Goal: Information Seeking & Learning: Check status

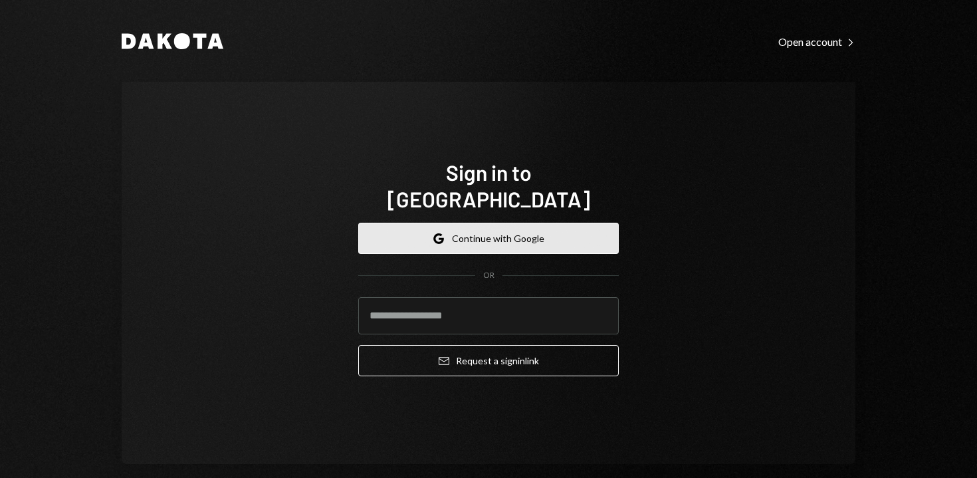
click at [418, 223] on button "Google Continue with Google" at bounding box center [488, 238] width 261 height 31
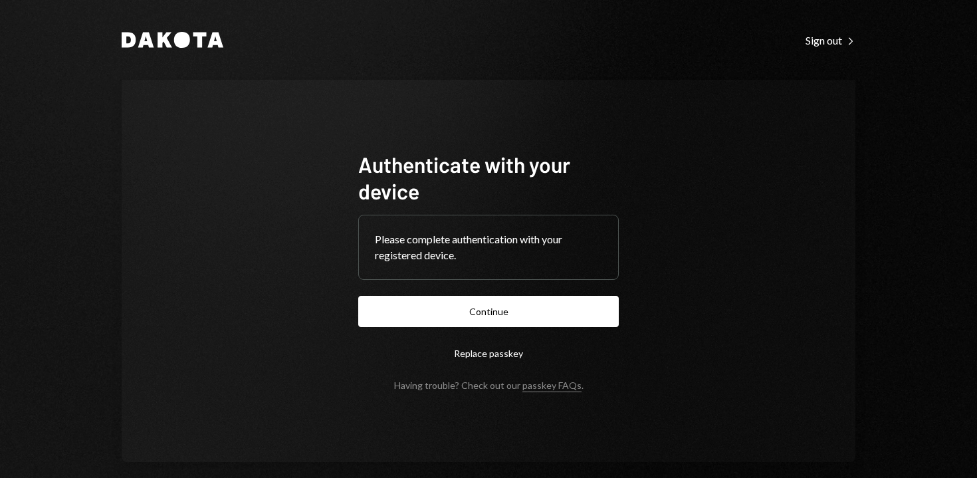
click at [502, 329] on form "Authenticate with your device Please complete authentication with your register…" at bounding box center [488, 271] width 261 height 240
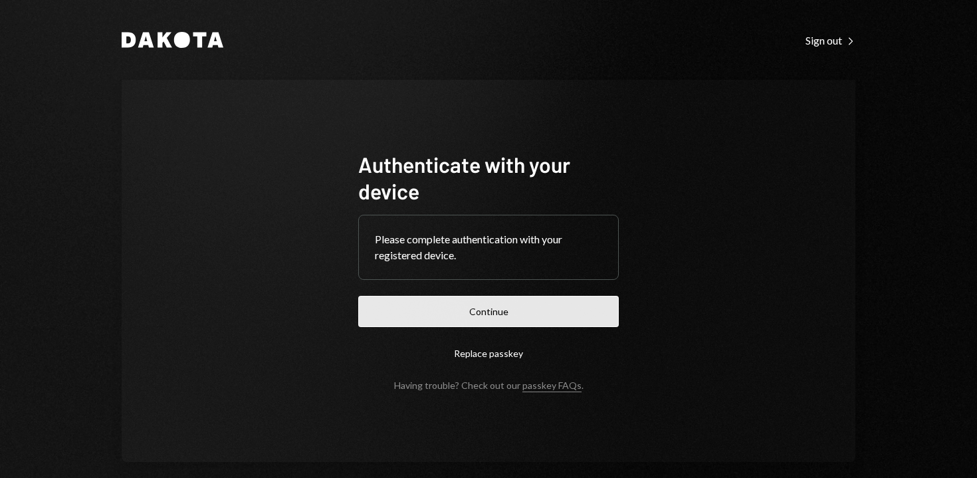
click at [490, 317] on button "Continue" at bounding box center [488, 311] width 261 height 31
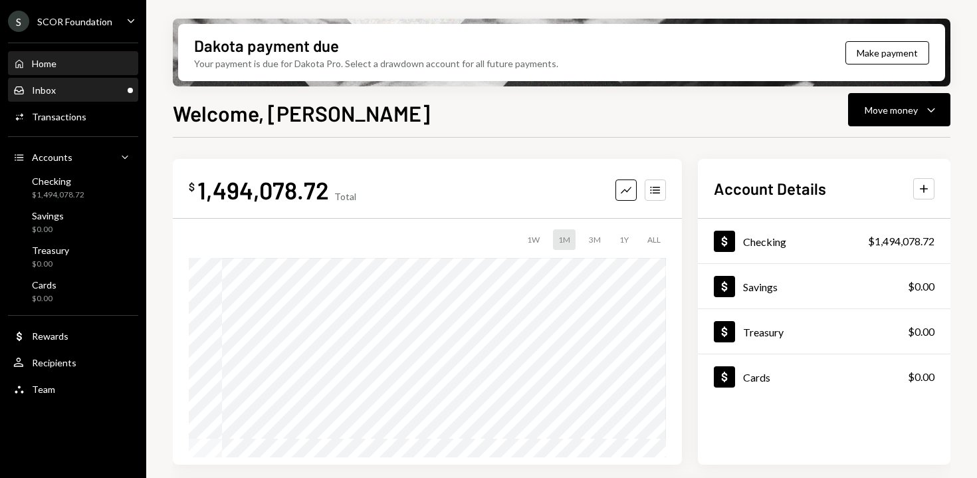
click at [124, 98] on div "Inbox Inbox" at bounding box center [73, 90] width 120 height 23
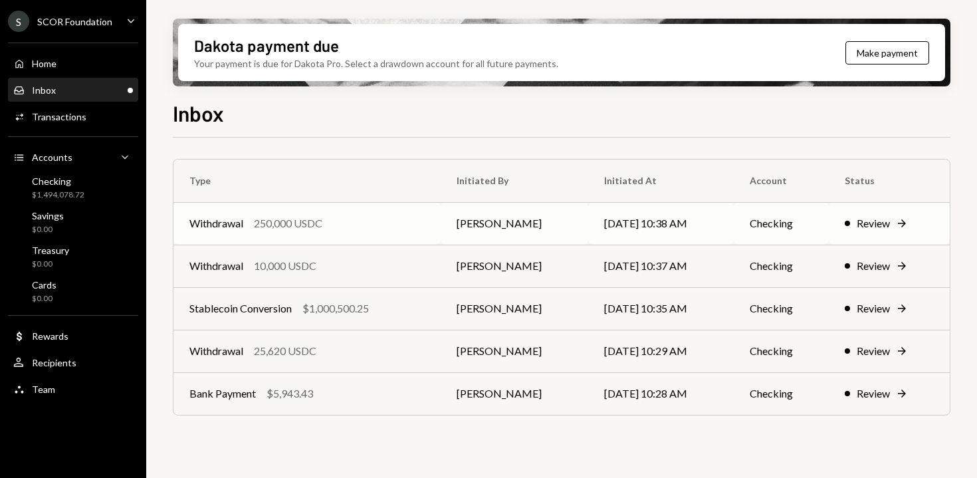
click at [360, 219] on div "Withdrawal 250,000 USDC" at bounding box center [306, 223] width 235 height 16
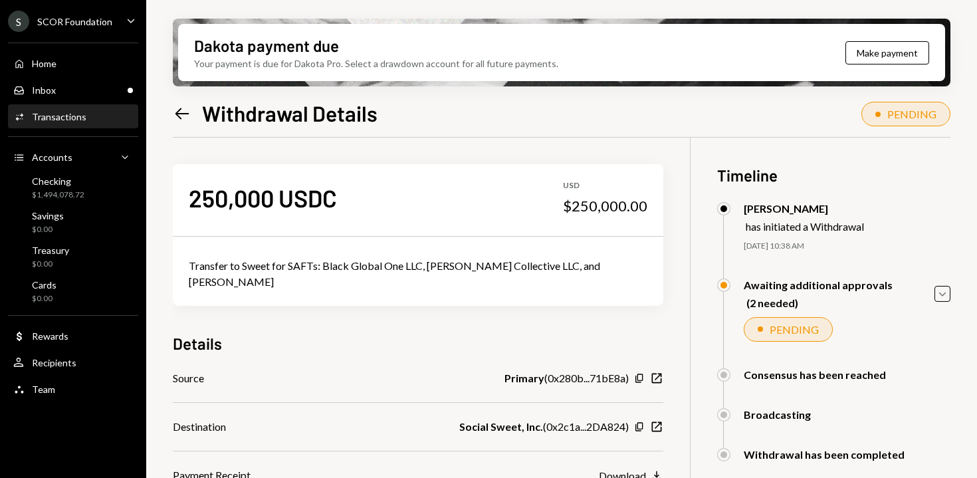
scroll to position [106, 0]
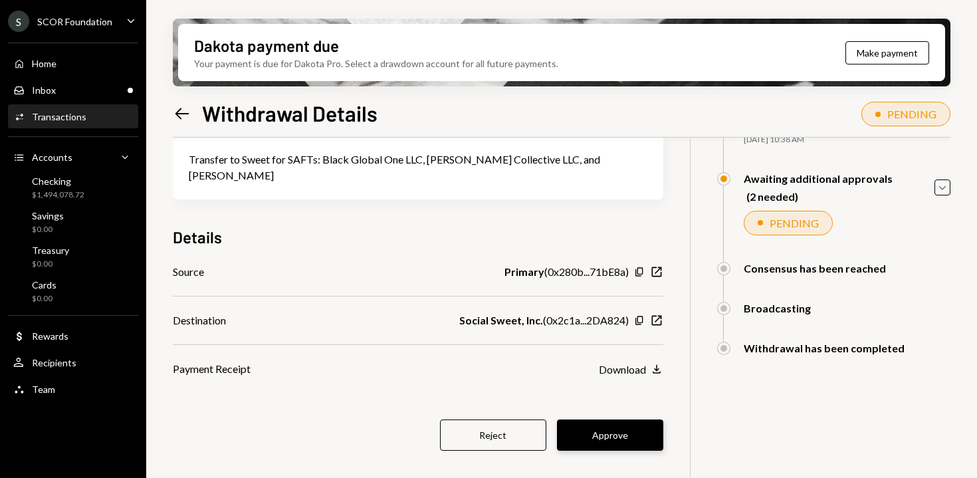
click at [604, 420] on button "Approve" at bounding box center [610, 435] width 106 height 31
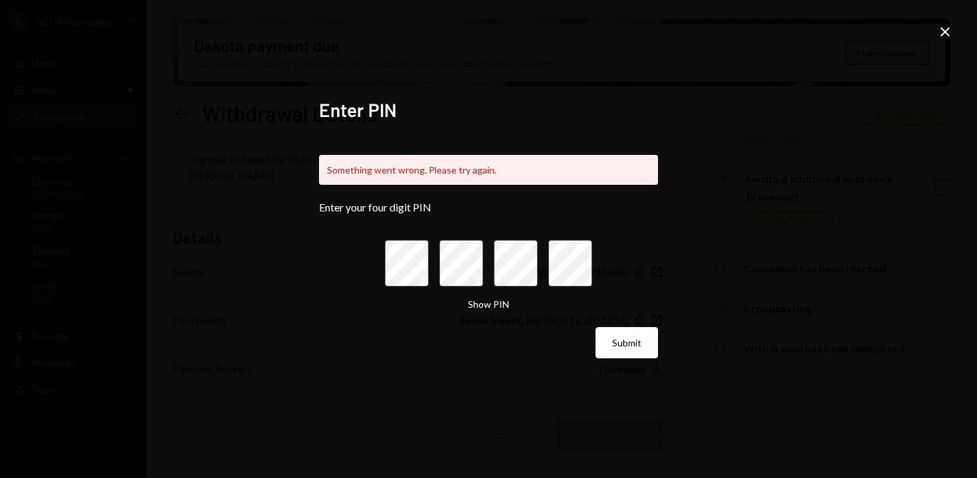
click at [941, 33] on icon "Close" at bounding box center [945, 32] width 16 height 16
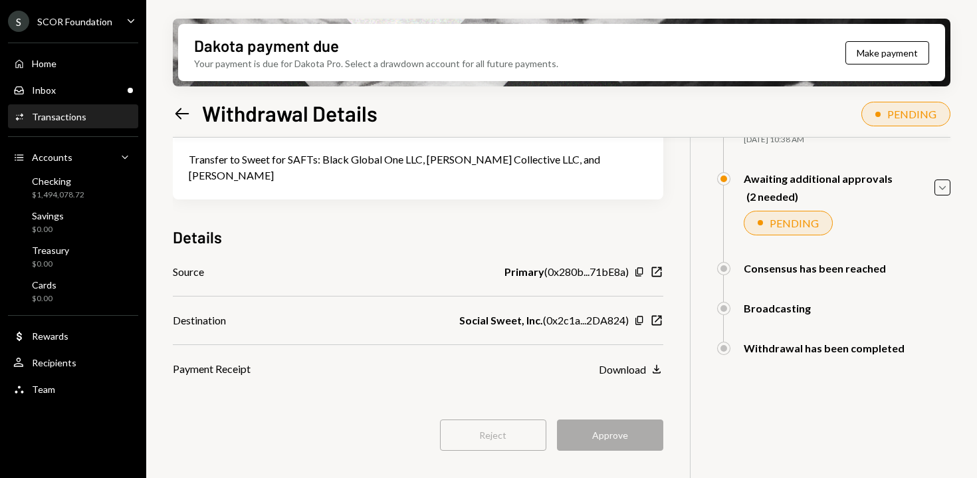
click at [168, 108] on div "Dakota payment due Your payment is due for Dakota Pro. Select a drawdown accoun…" at bounding box center [561, 239] width 831 height 478
click at [178, 110] on icon "Left Arrow" at bounding box center [182, 113] width 19 height 19
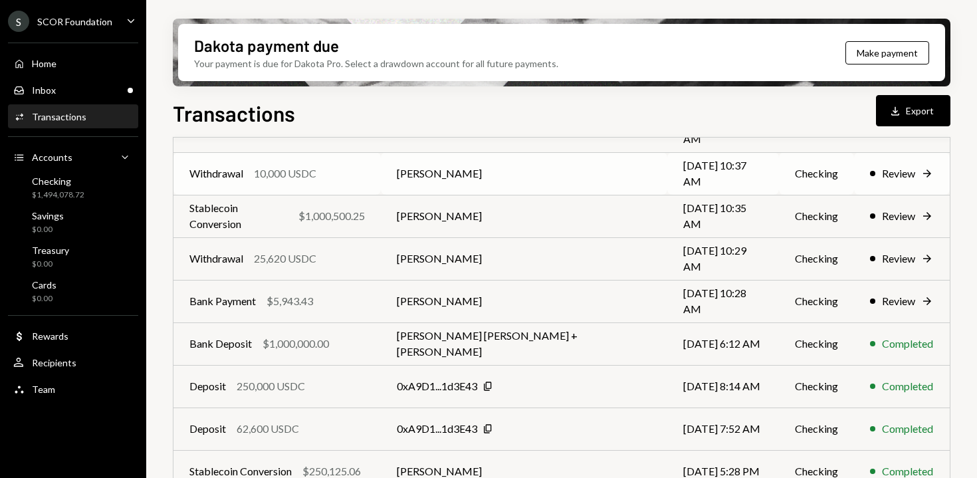
scroll to position [195, 0]
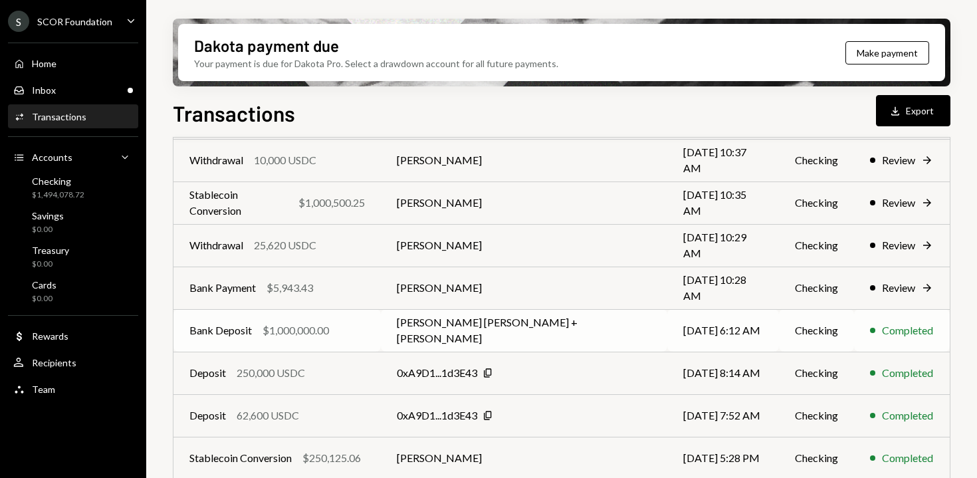
click at [478, 337] on td "WILLARD BENGT ANDERS AHDRITZ + YLVA" at bounding box center [524, 330] width 287 height 43
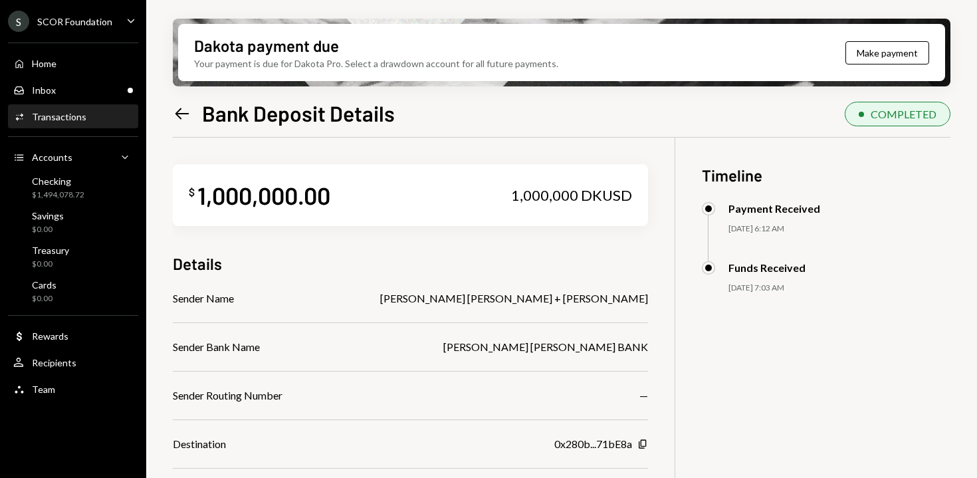
click at [179, 106] on icon "Left Arrow" at bounding box center [182, 113] width 19 height 19
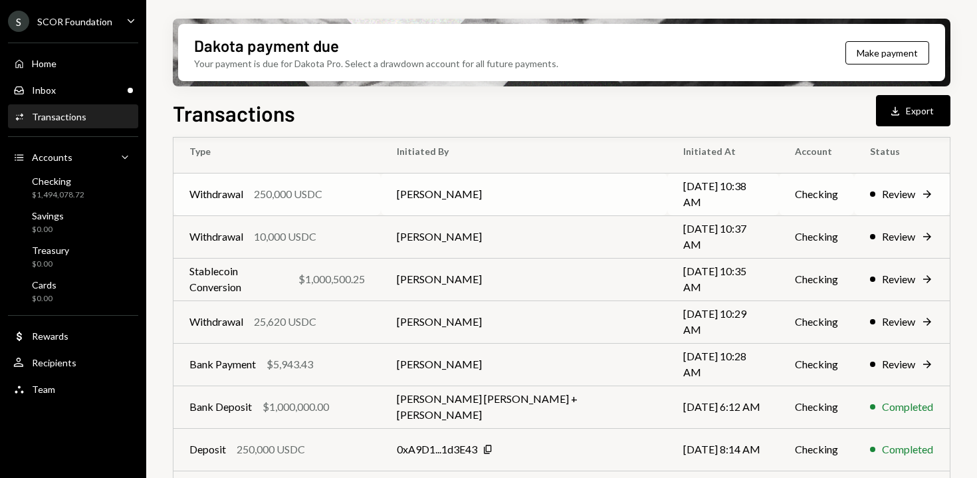
scroll to position [279, 0]
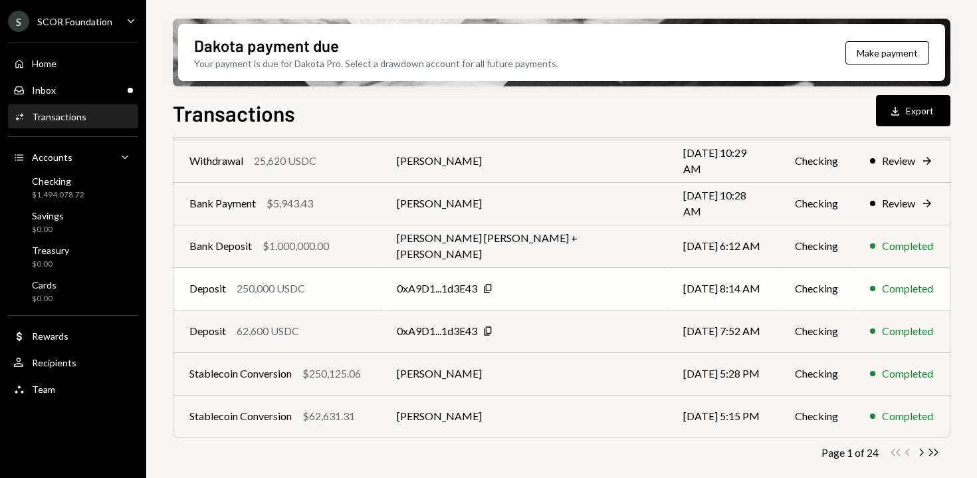
click at [465, 291] on div "0xA9D1...1d3E43" at bounding box center [437, 289] width 80 height 16
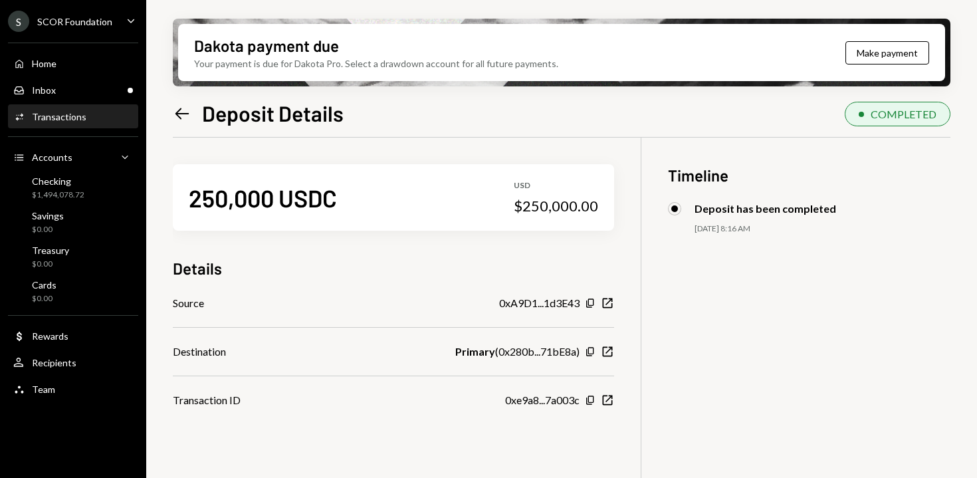
click at [187, 110] on icon "Left Arrow" at bounding box center [182, 113] width 19 height 19
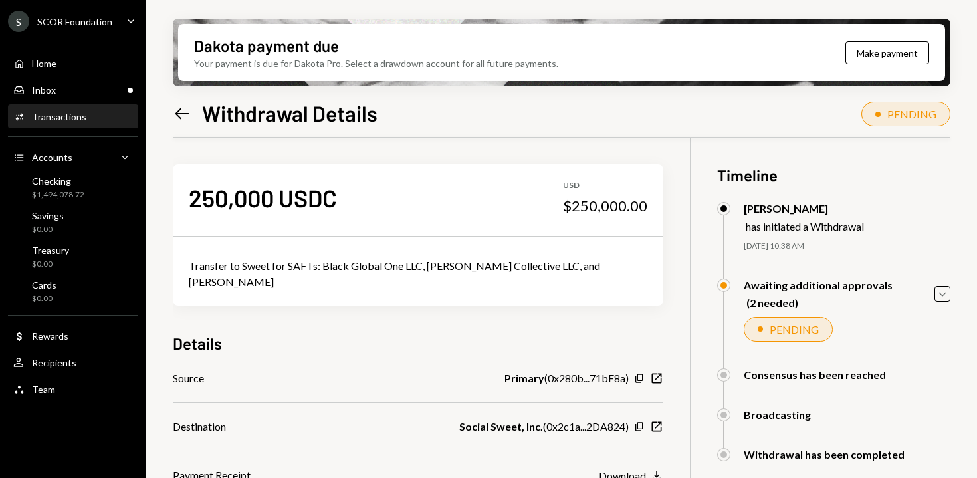
scroll to position [106, 0]
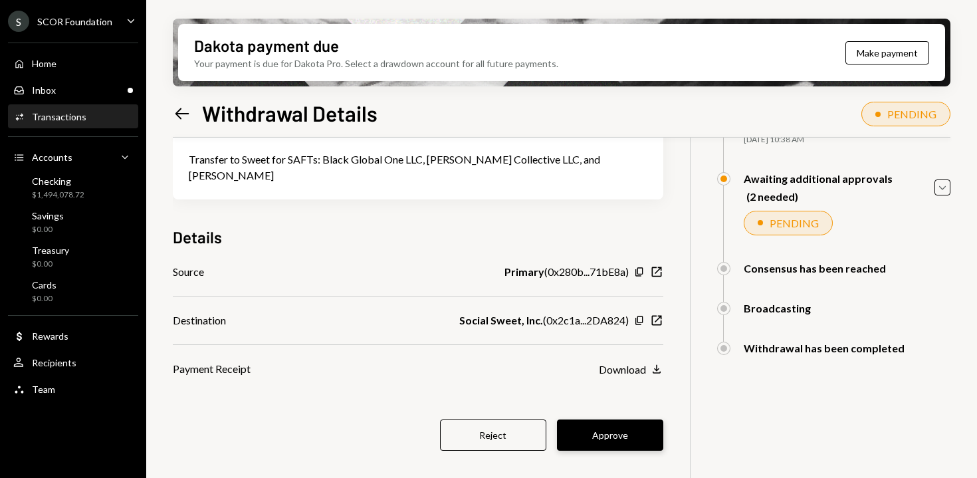
click at [619, 420] on button "Approve" at bounding box center [610, 435] width 106 height 31
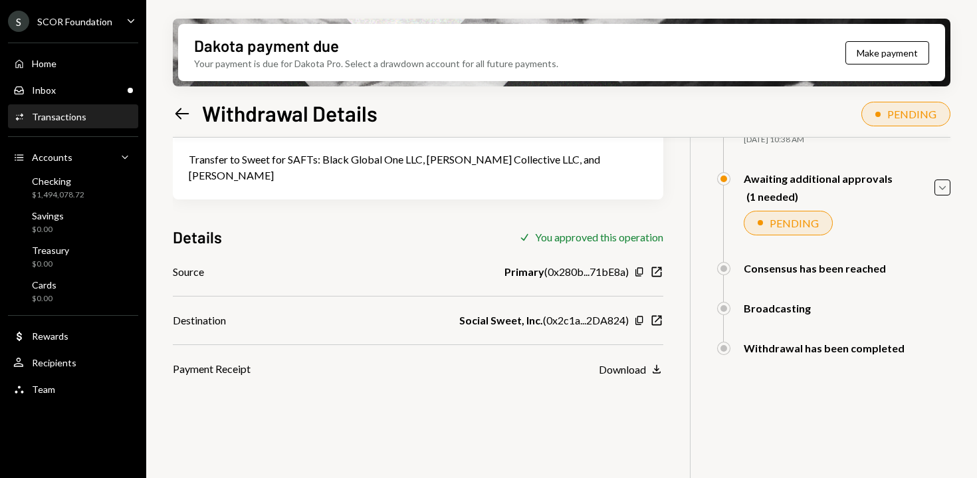
click at [184, 124] on div "Left Arrow Withdrawal Details" at bounding box center [275, 113] width 205 height 27
click at [179, 115] on icon "Left Arrow" at bounding box center [182, 113] width 19 height 19
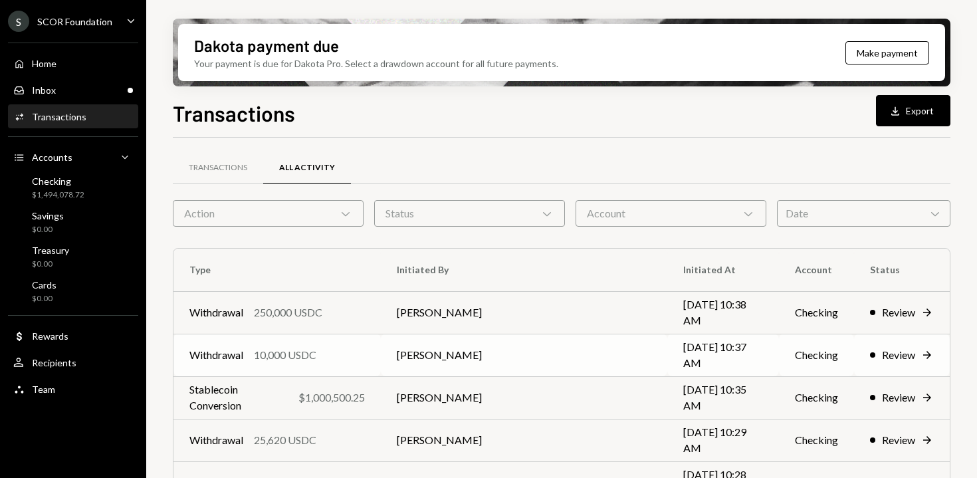
click at [496, 355] on td "Andreas Altamirano" at bounding box center [524, 355] width 287 height 43
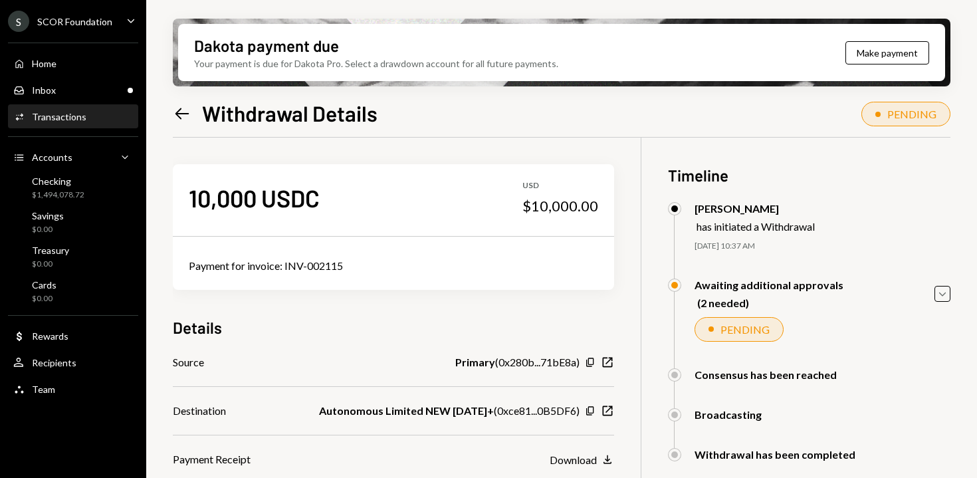
scroll to position [106, 0]
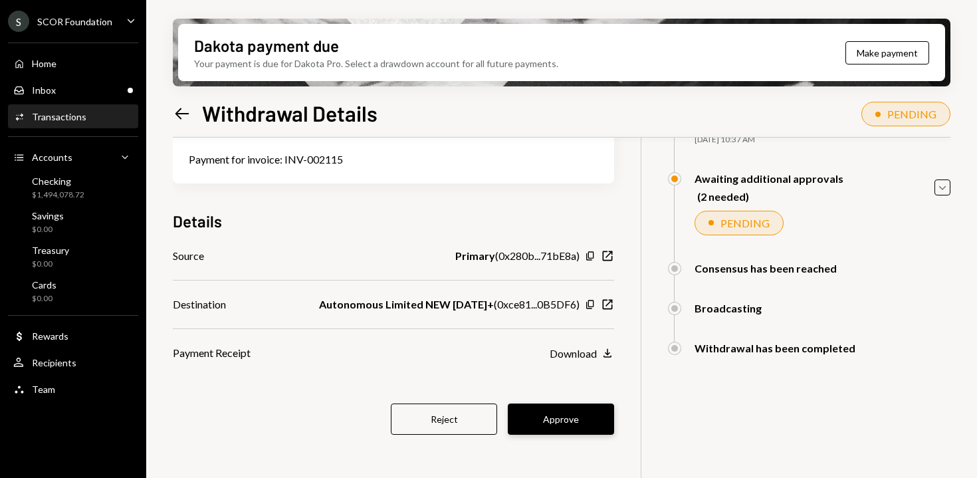
click at [604, 416] on button "Approve" at bounding box center [561, 419] width 106 height 31
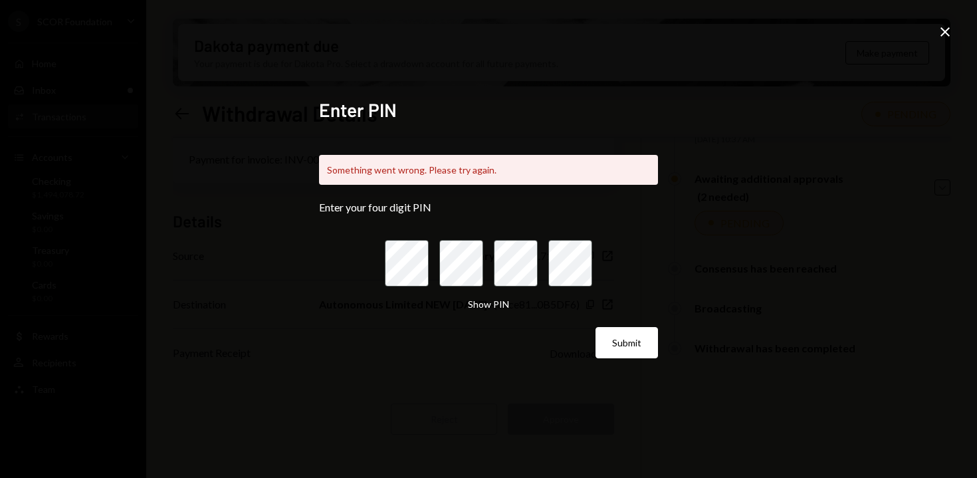
click at [945, 35] on icon "Close" at bounding box center [945, 32] width 16 height 16
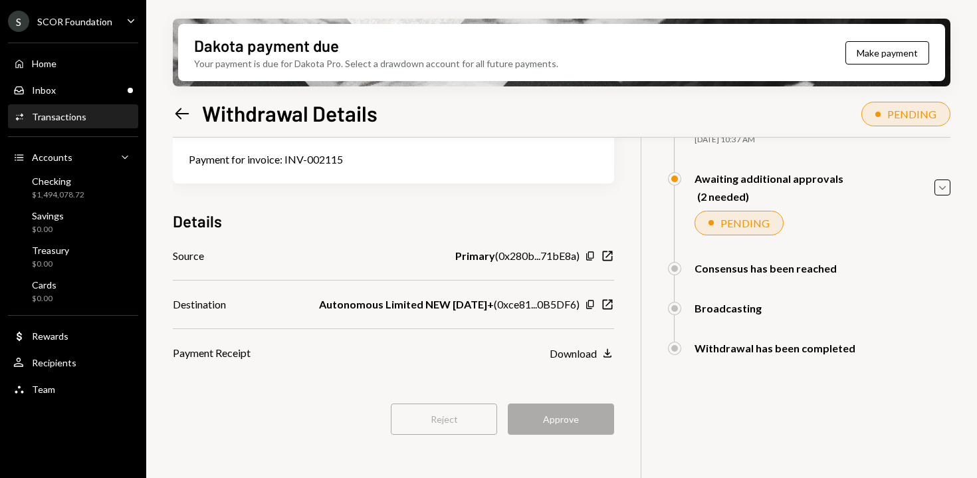
click at [182, 104] on icon "Left Arrow" at bounding box center [182, 113] width 19 height 19
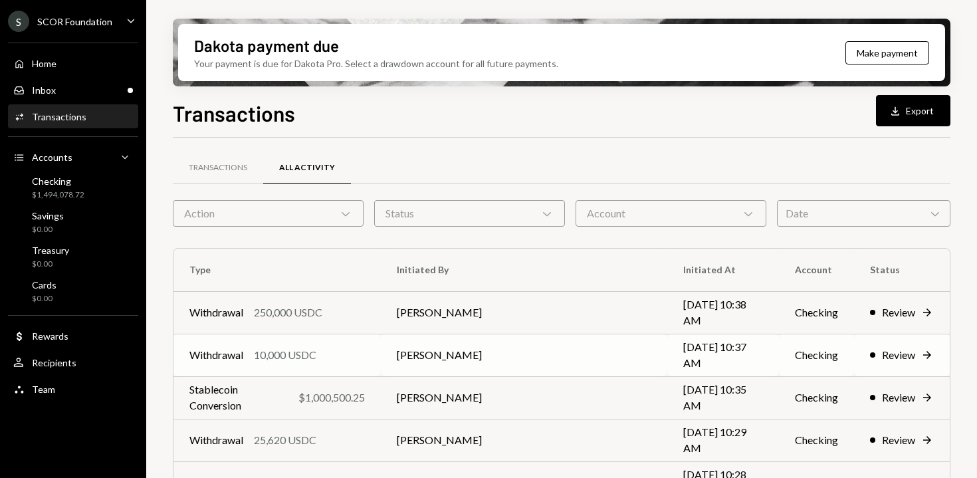
click at [406, 353] on td "Andreas Altamirano" at bounding box center [524, 355] width 287 height 43
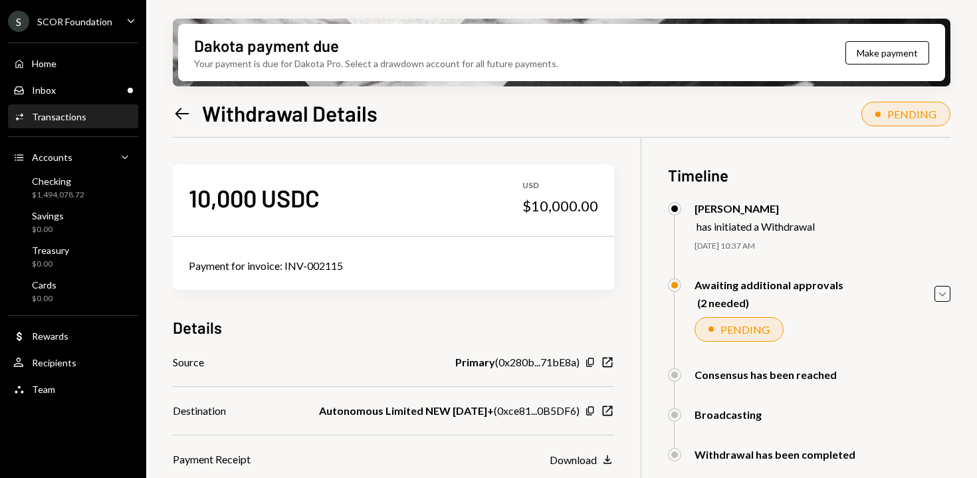
scroll to position [106, 0]
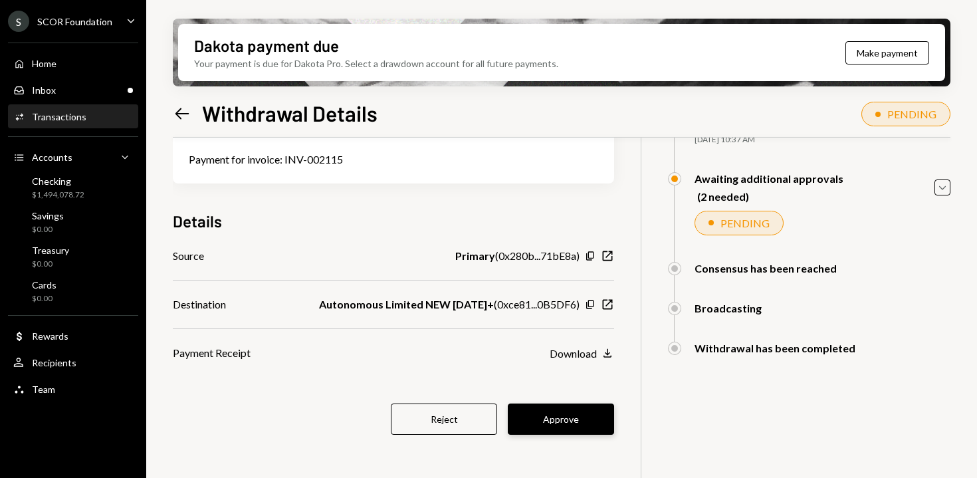
click at [581, 410] on button "Approve" at bounding box center [561, 419] width 106 height 31
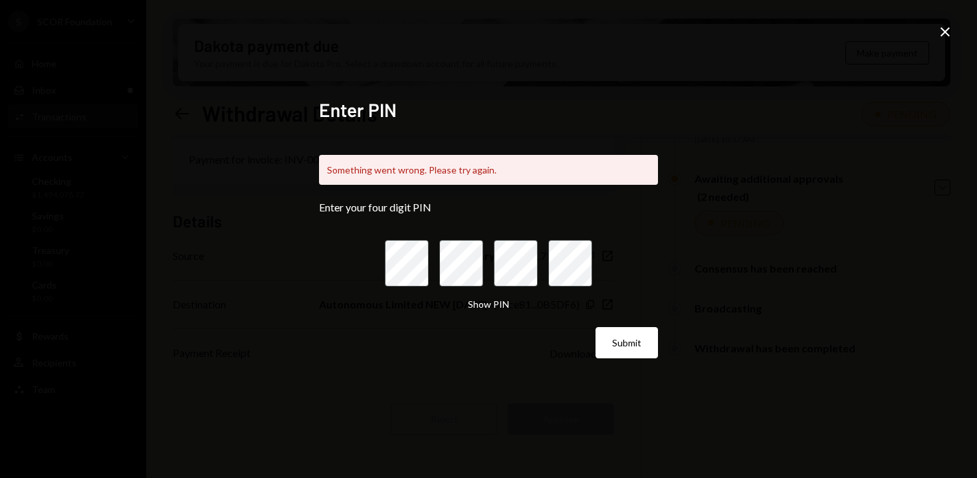
click at [949, 39] on icon "Close" at bounding box center [945, 32] width 16 height 16
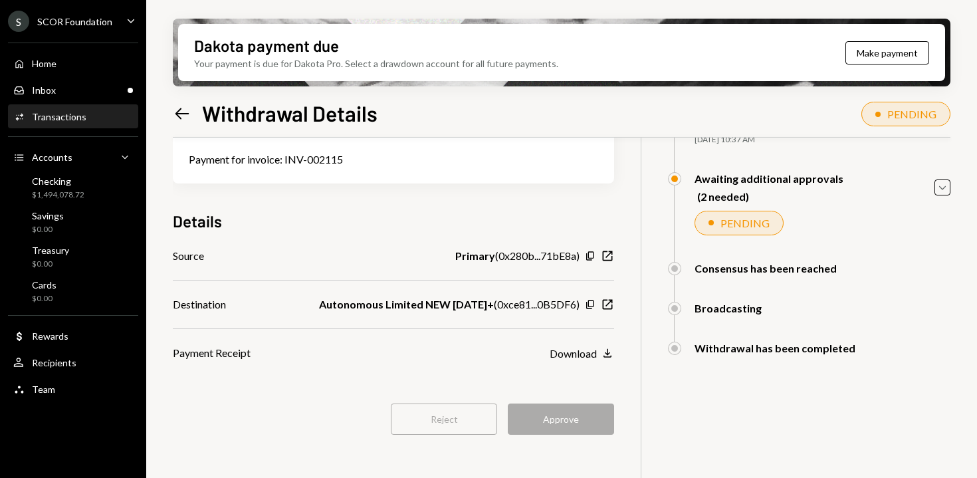
click at [189, 111] on icon "Left Arrow" at bounding box center [182, 113] width 19 height 19
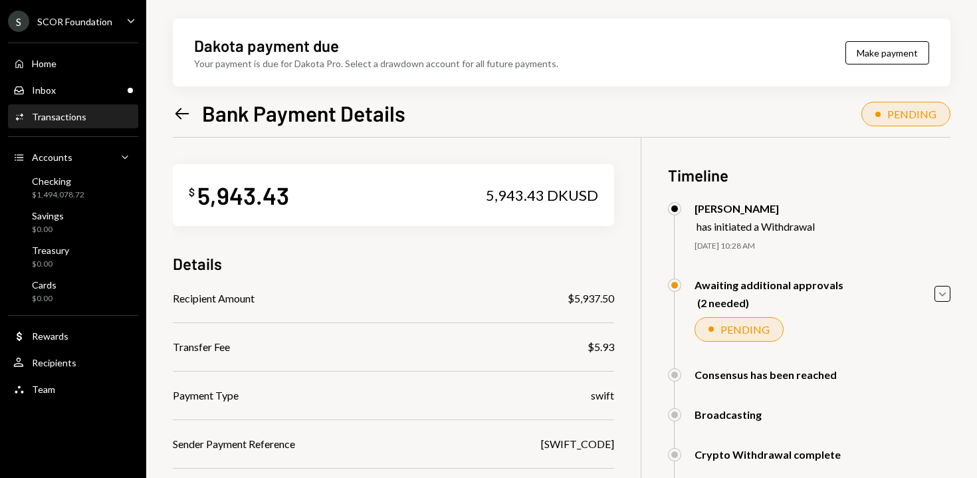
scroll to position [205, 0]
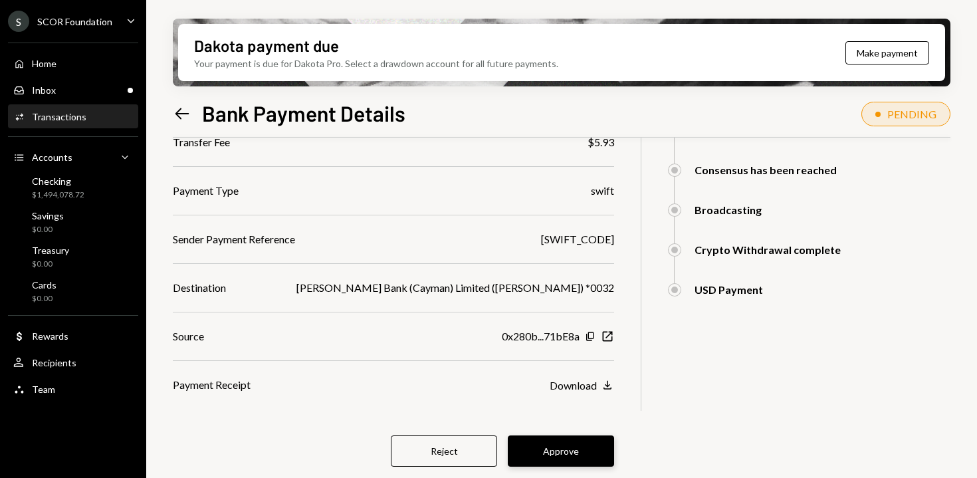
click at [585, 454] on button "Approve" at bounding box center [561, 451] width 106 height 31
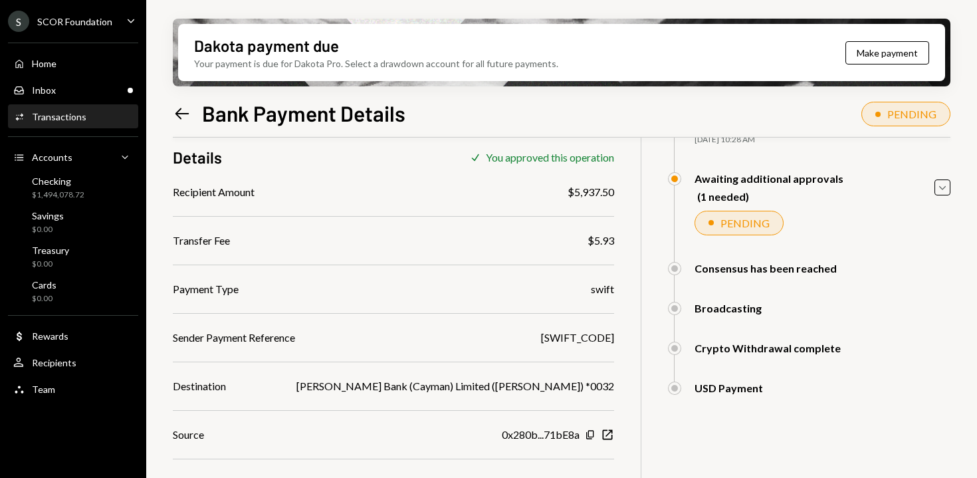
click at [174, 108] on icon "Left Arrow" at bounding box center [182, 113] width 19 height 19
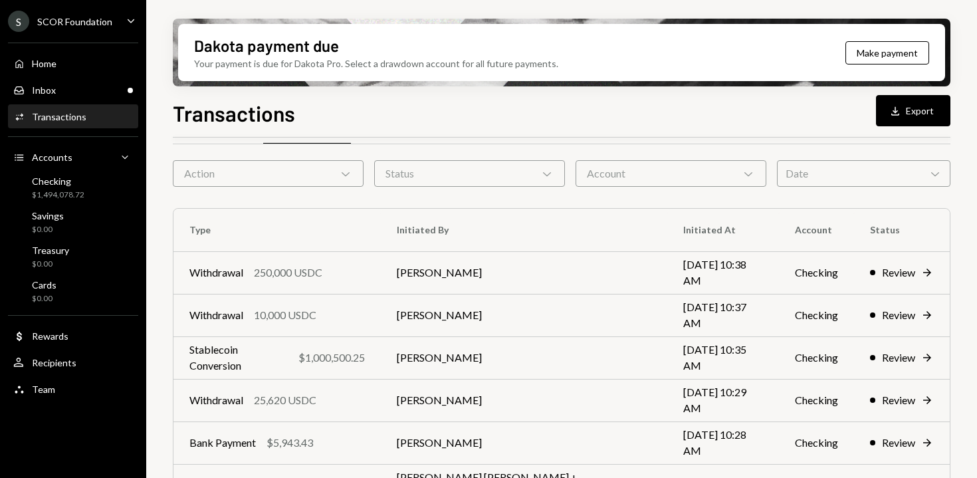
scroll to position [99, 0]
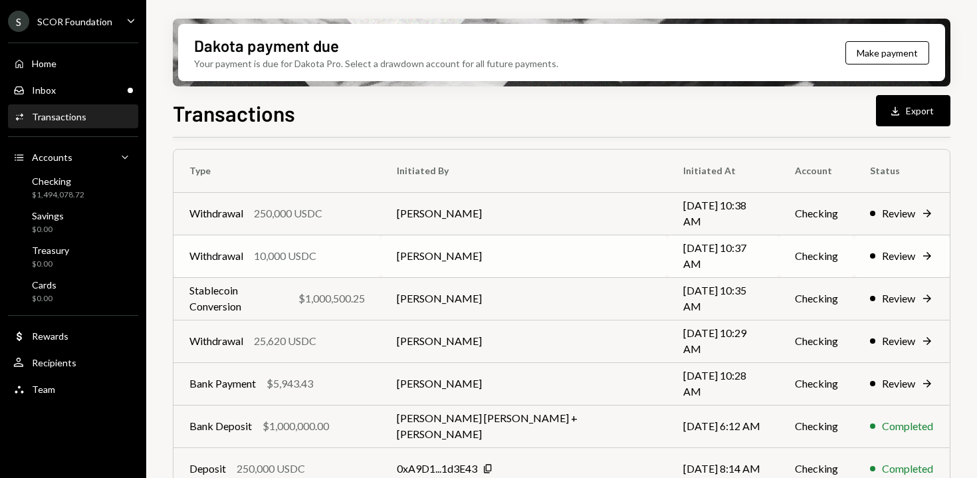
click at [365, 250] on div "Withdrawal 10,000 USDC" at bounding box center [277, 256] width 176 height 16
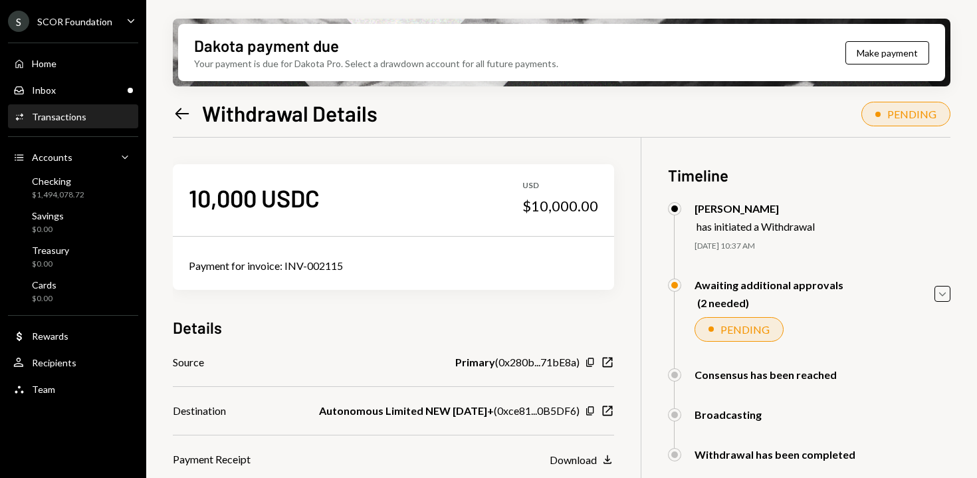
scroll to position [106, 0]
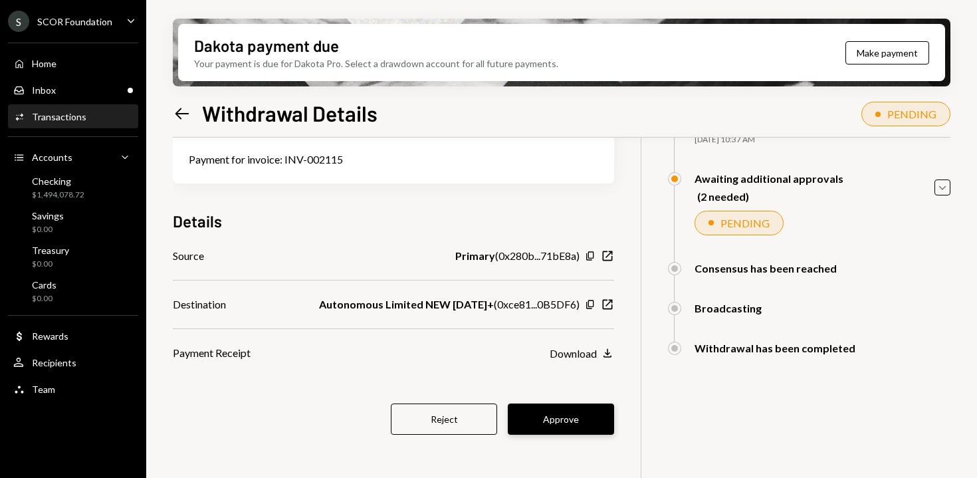
click at [580, 415] on button "Approve" at bounding box center [561, 419] width 106 height 31
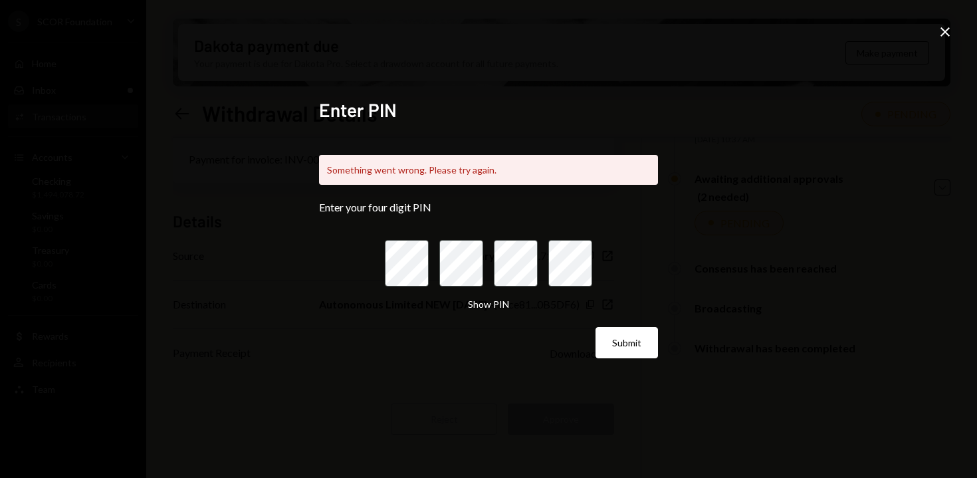
click at [941, 39] on icon "Close" at bounding box center [945, 32] width 16 height 16
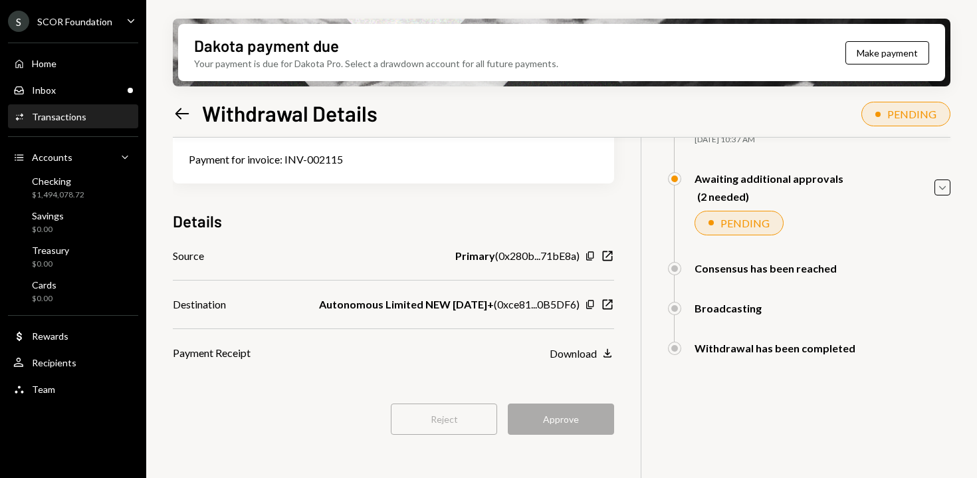
click at [183, 114] on icon "Left Arrow" at bounding box center [182, 113] width 19 height 19
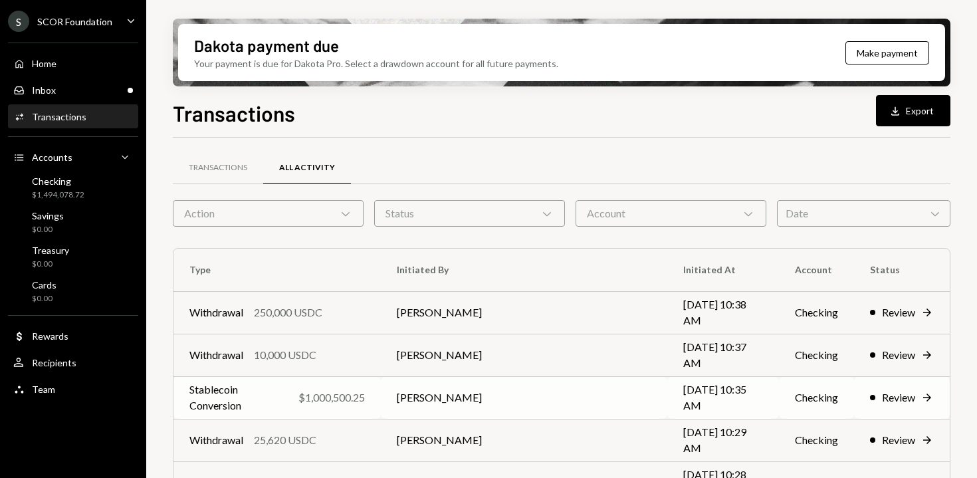
click at [467, 411] on td "Andreas Altamirano" at bounding box center [524, 397] width 287 height 43
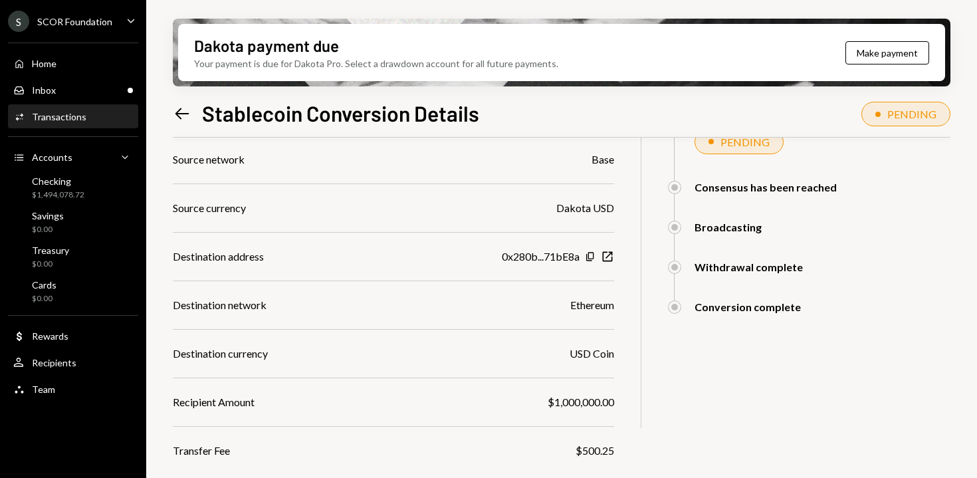
scroll to position [253, 0]
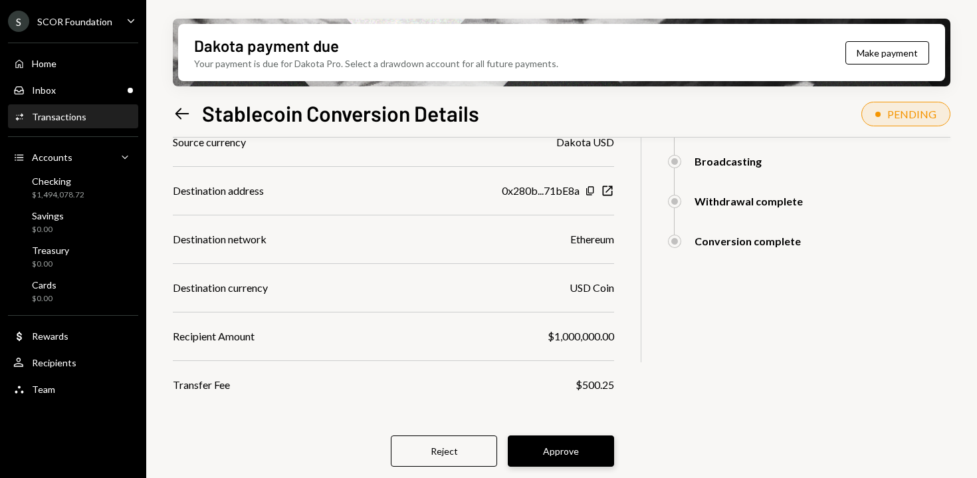
click at [574, 447] on button "Approve" at bounding box center [561, 451] width 106 height 31
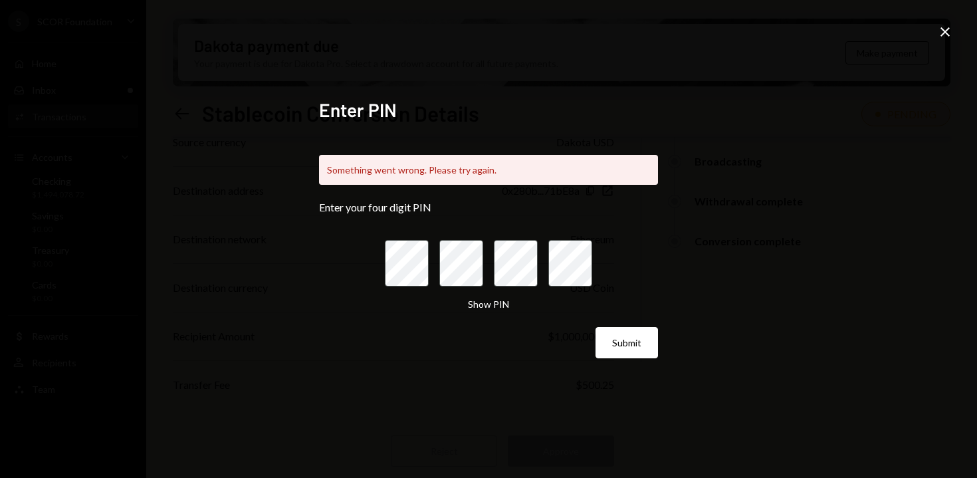
click at [953, 39] on div "Enter PIN Something went wrong. Please try again. Enter your four digit PIN Sho…" at bounding box center [488, 239] width 977 height 478
click at [945, 33] on icon at bounding box center [945, 31] width 9 height 9
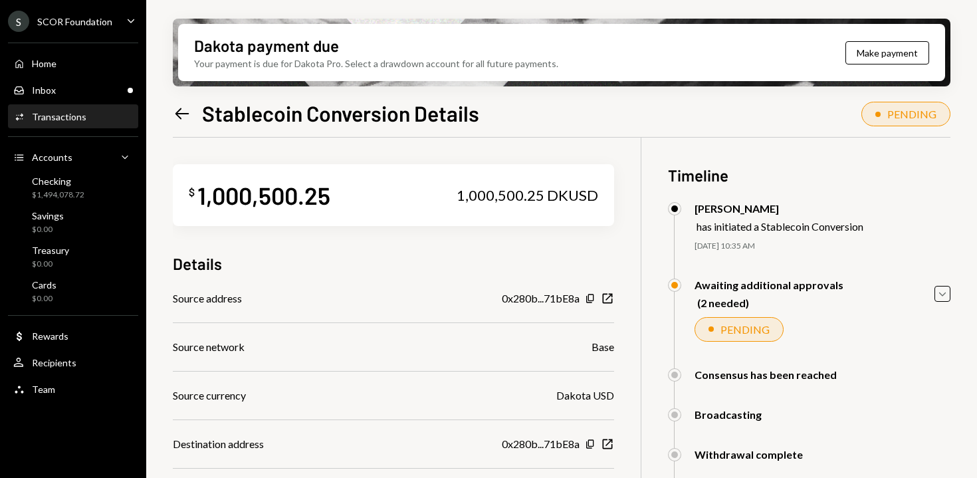
scroll to position [253, 0]
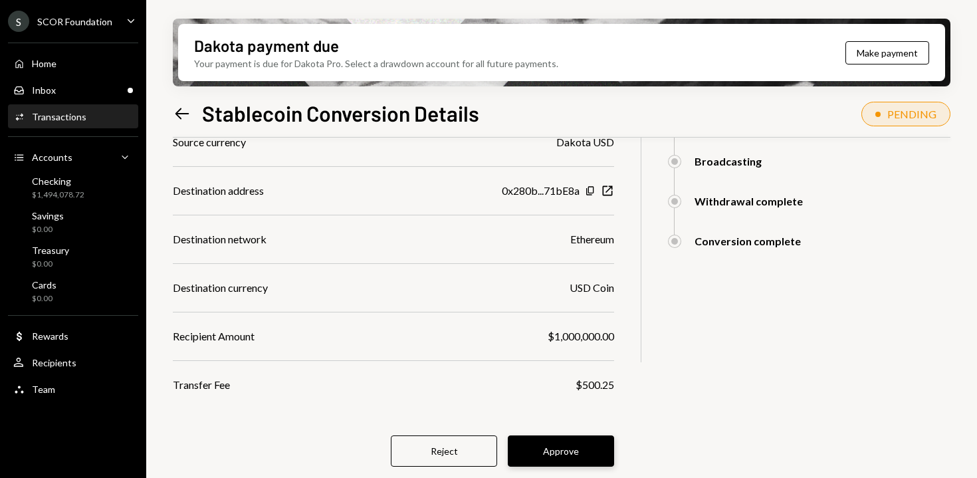
click at [574, 446] on button "Approve" at bounding box center [561, 451] width 106 height 31
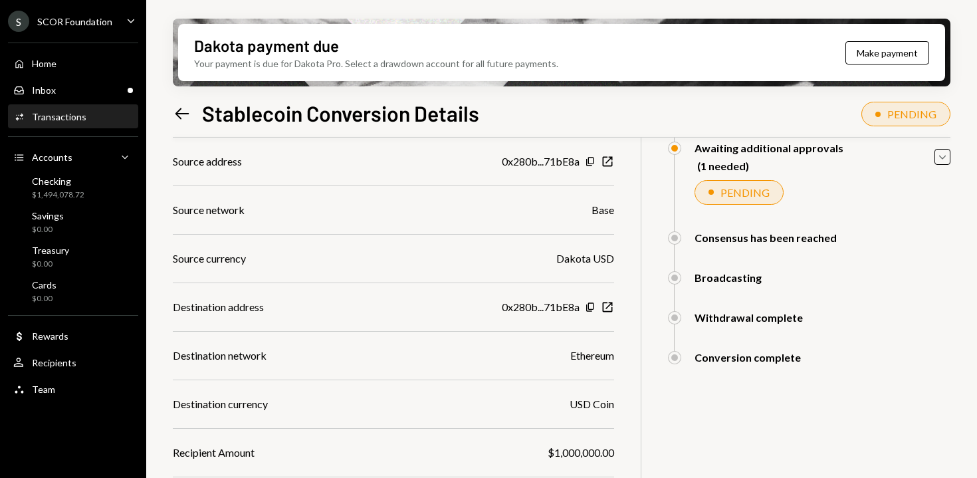
click at [185, 111] on icon "Left Arrow" at bounding box center [182, 113] width 19 height 19
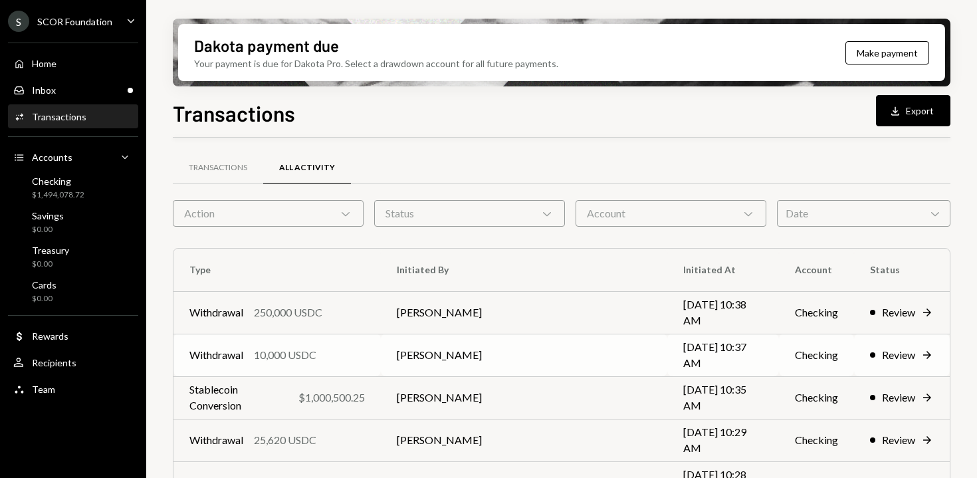
scroll to position [144, 0]
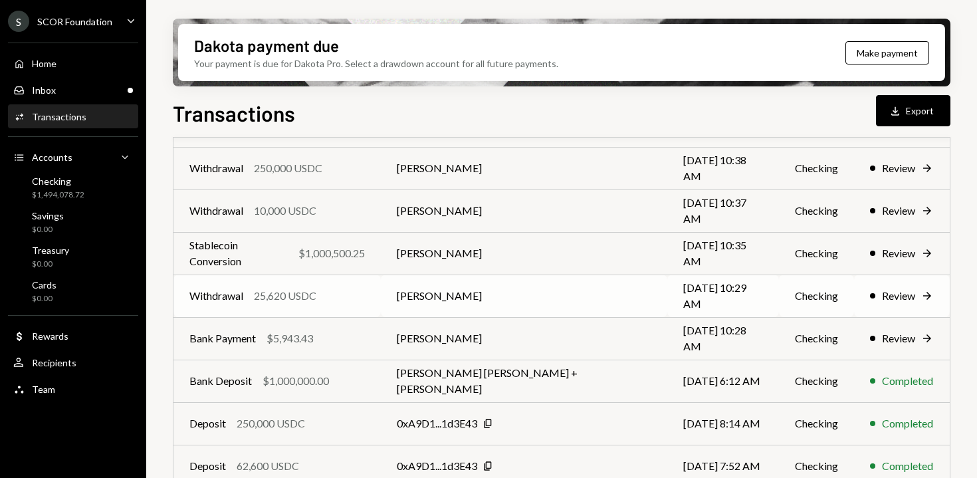
click at [372, 309] on td "Withdrawal 25,620 USDC" at bounding box center [277, 296] width 207 height 43
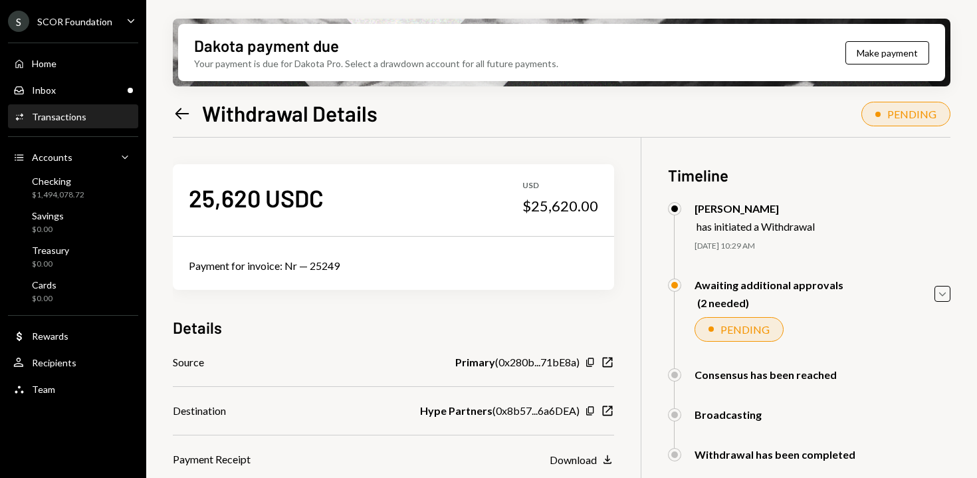
scroll to position [106, 0]
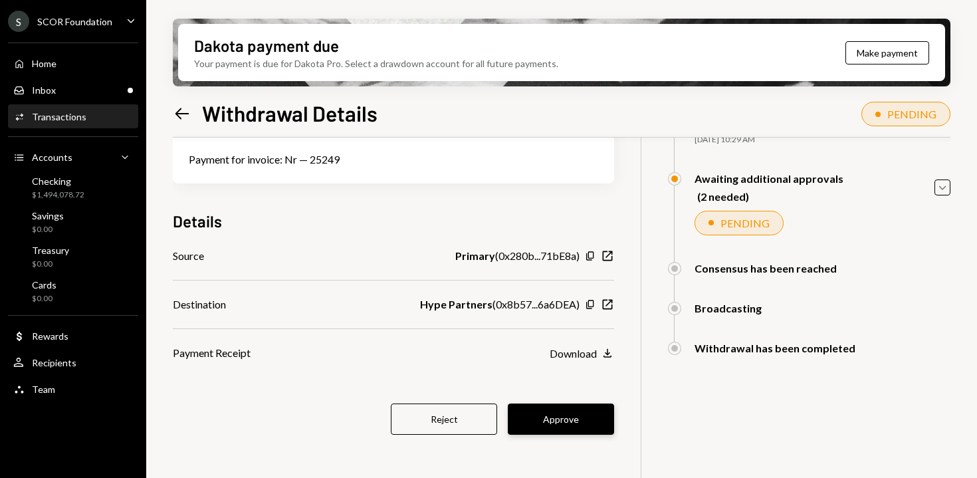
click at [598, 424] on button "Approve" at bounding box center [561, 419] width 106 height 31
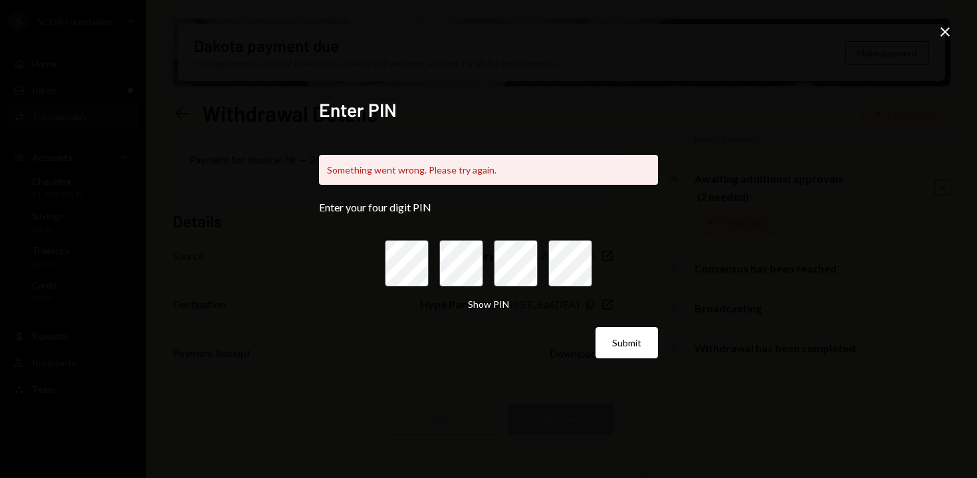
click at [945, 25] on icon "Close" at bounding box center [945, 32] width 16 height 16
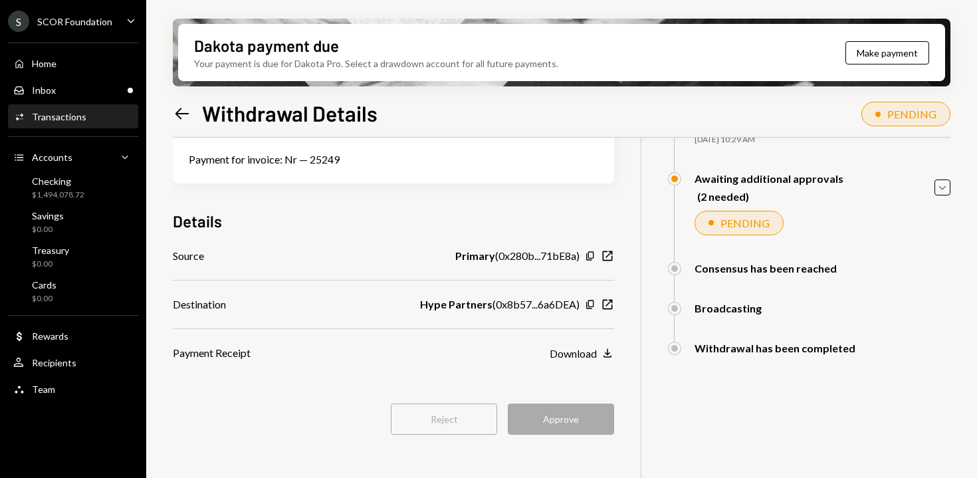
click at [184, 116] on icon "Left Arrow" at bounding box center [182, 113] width 19 height 19
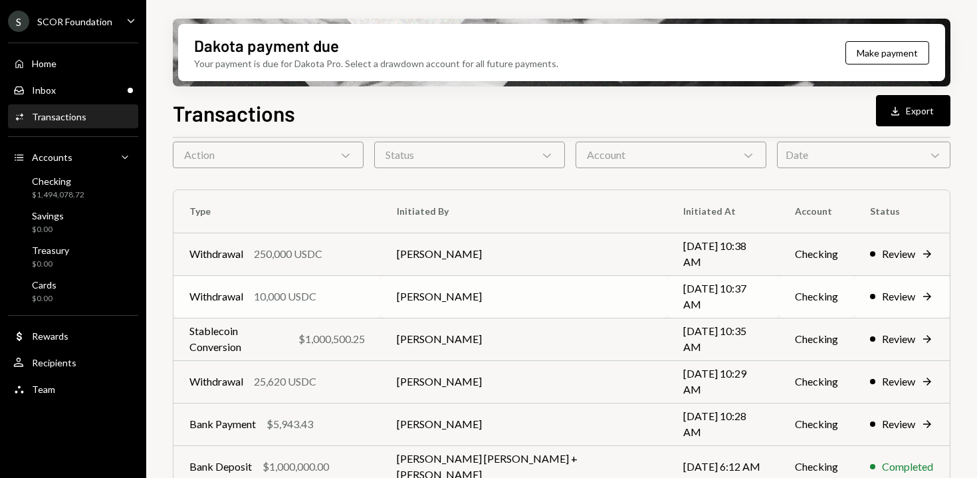
scroll to position [63, 0]
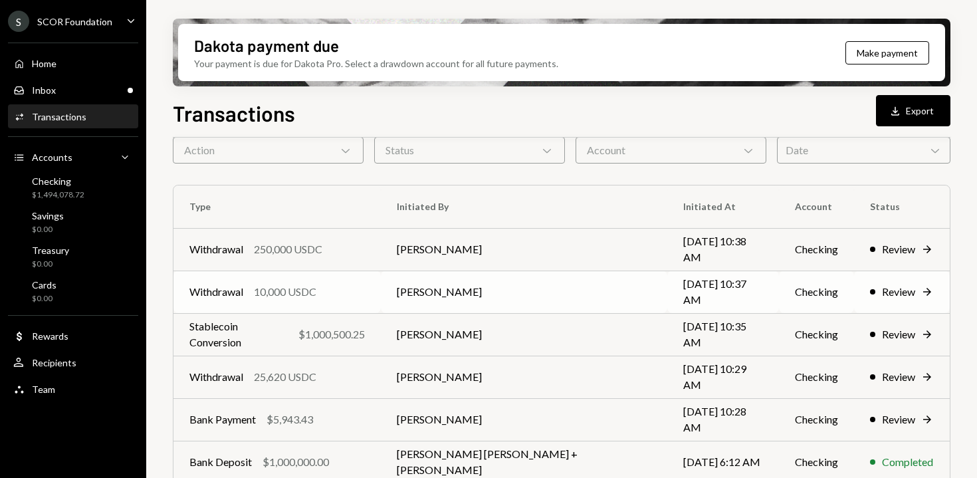
click at [424, 287] on td "[PERSON_NAME]" at bounding box center [524, 292] width 287 height 43
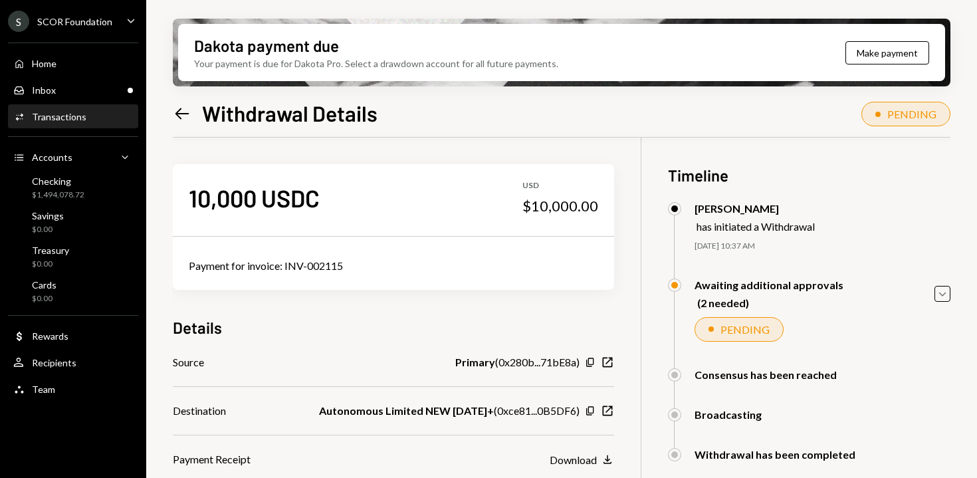
scroll to position [106, 0]
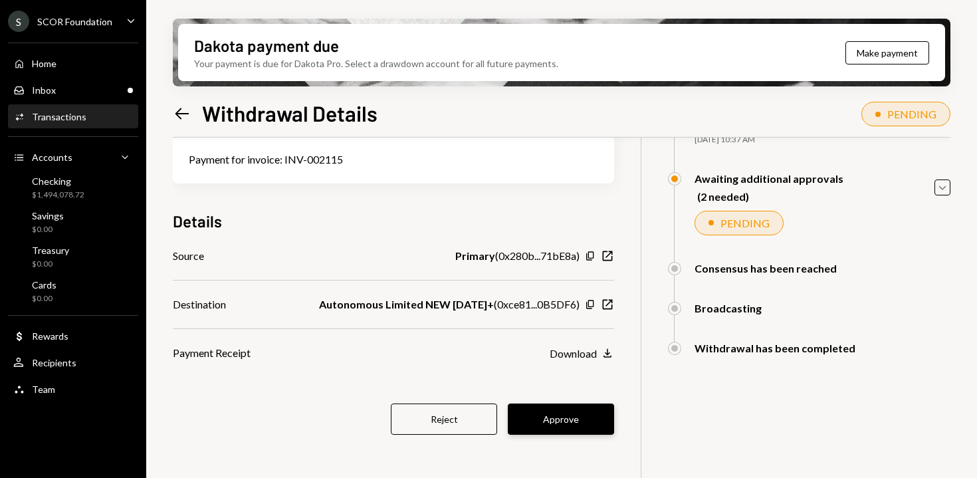
click at [575, 419] on button "Approve" at bounding box center [561, 419] width 106 height 31
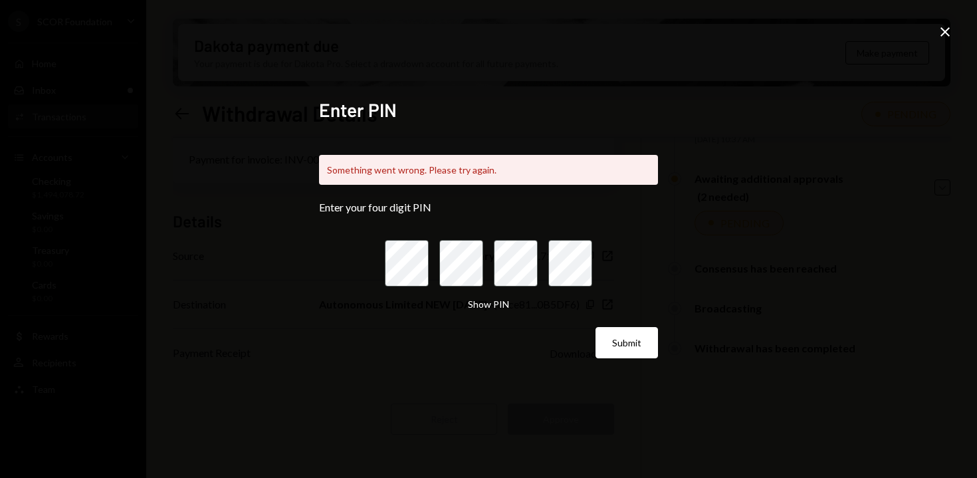
click at [945, 33] on icon "Close" at bounding box center [945, 32] width 16 height 16
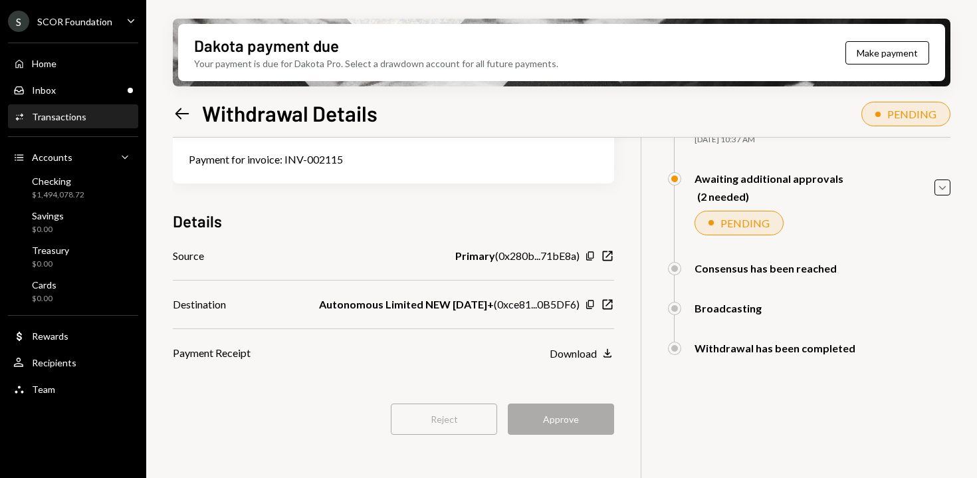
click at [169, 103] on div "Dakota payment due Your payment is due for Dakota Pro. Select a drawdown accoun…" at bounding box center [561, 239] width 831 height 478
click at [178, 110] on icon at bounding box center [183, 113] width 14 height 11
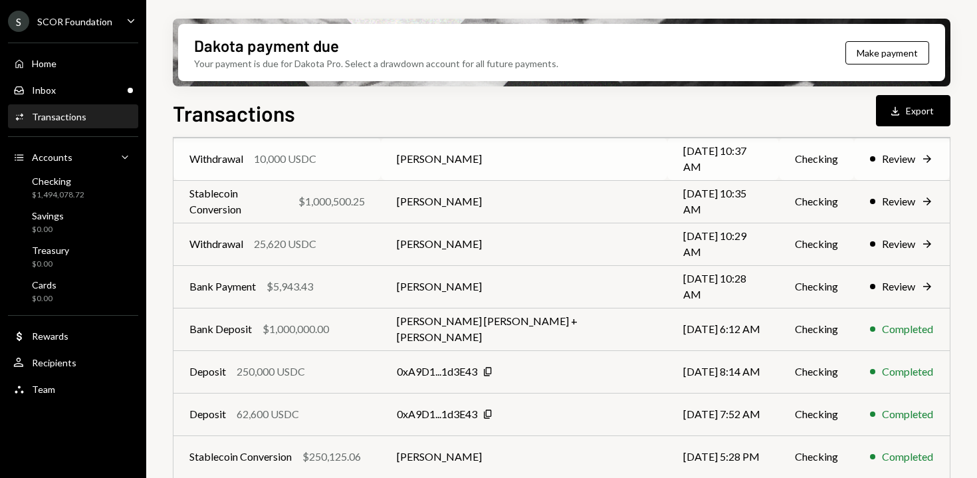
scroll to position [199, 0]
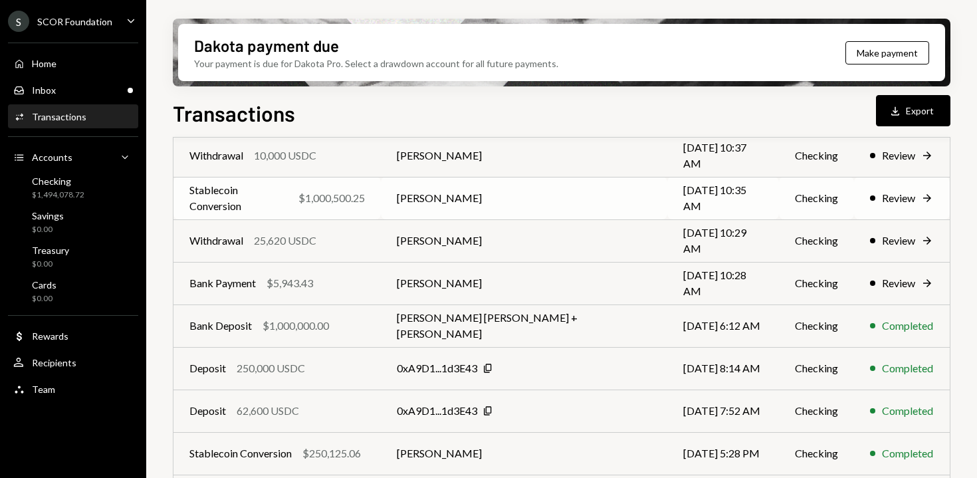
click at [380, 207] on td "Stablecoin Conversion $1,000,500.25" at bounding box center [277, 198] width 207 height 43
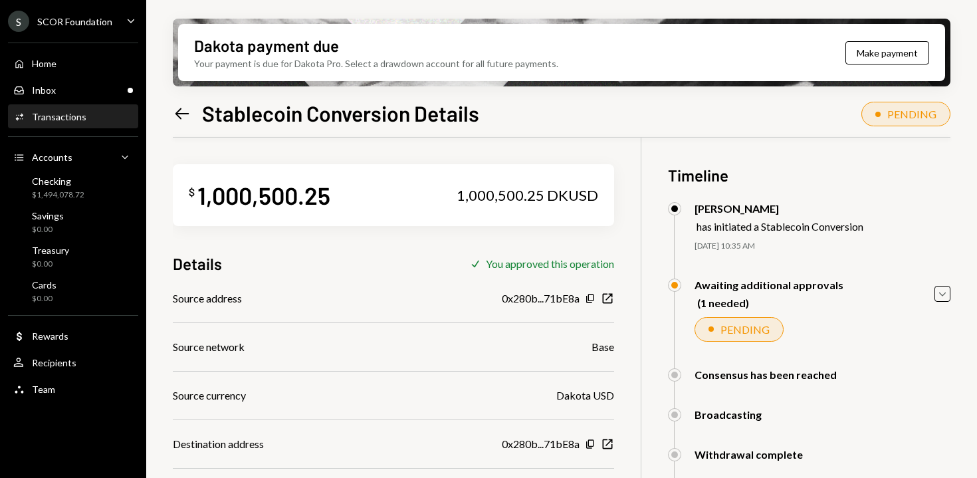
scroll to position [137, 0]
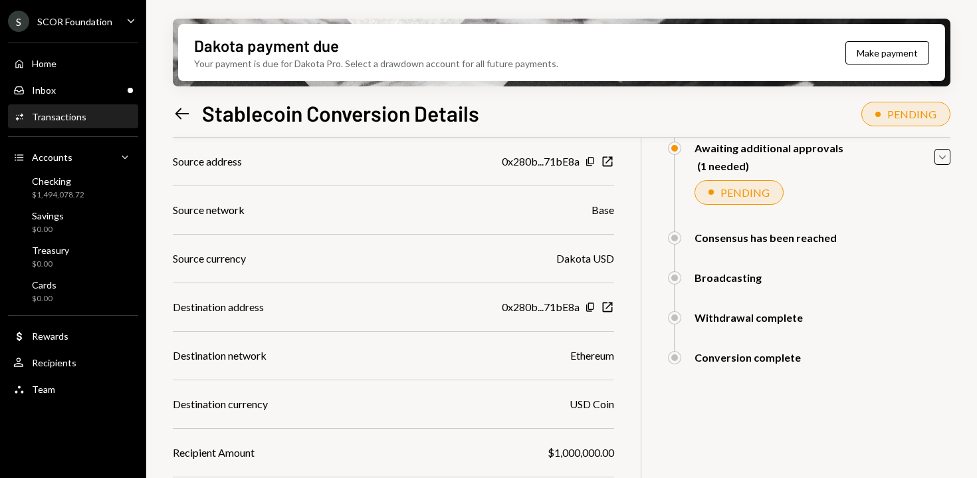
click at [192, 114] on div "Left Arrow Stablecoin Conversion Details" at bounding box center [326, 113] width 307 height 27
click at [183, 114] on icon "Left Arrow" at bounding box center [182, 113] width 19 height 19
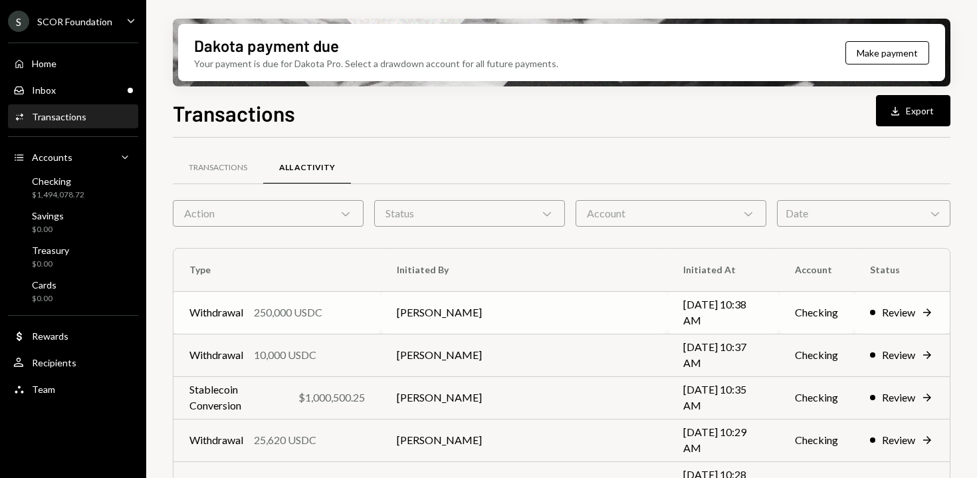
click at [363, 311] on div "Withdrawal 250,000 USDC" at bounding box center [277, 313] width 176 height 16
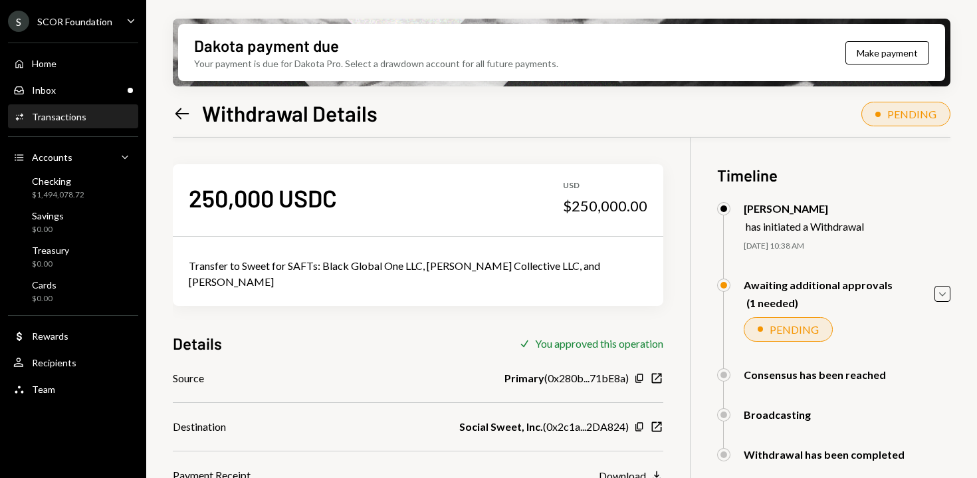
scroll to position [106, 0]
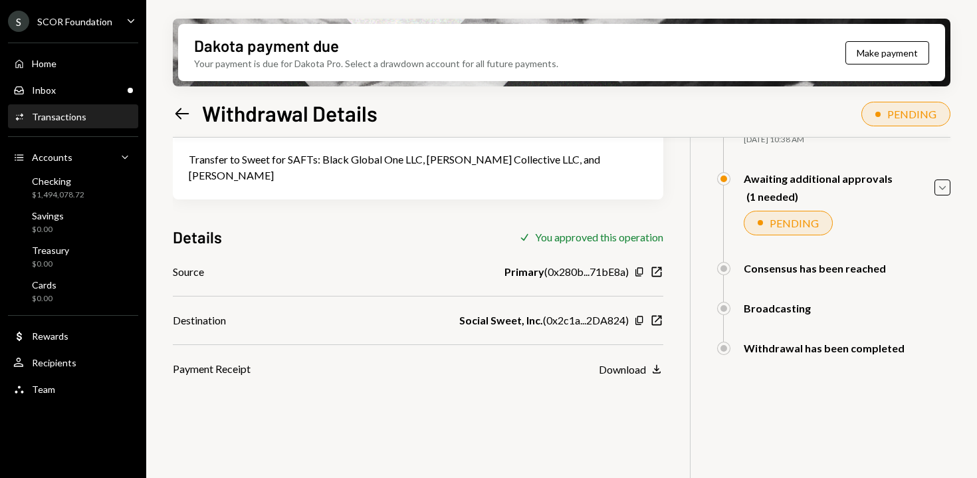
click at [178, 118] on icon "Left Arrow" at bounding box center [182, 113] width 19 height 19
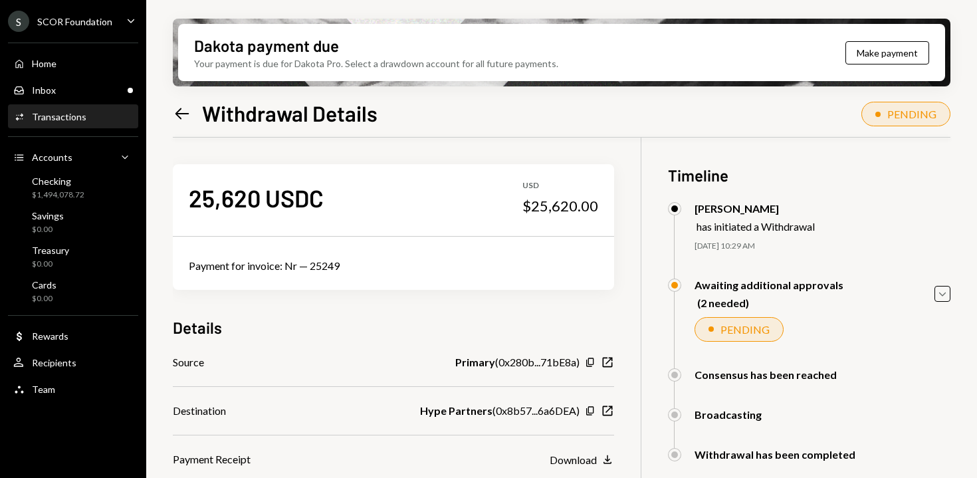
scroll to position [106, 0]
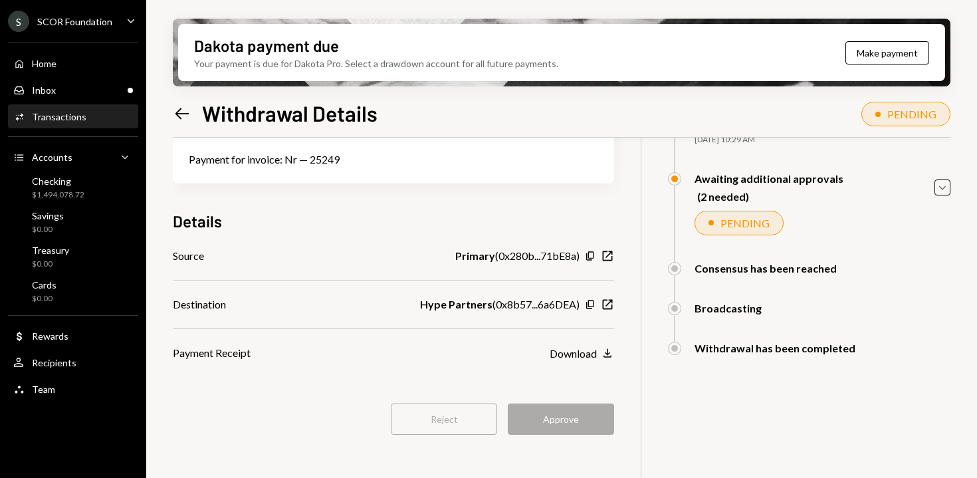
click at [178, 120] on icon "Left Arrow" at bounding box center [182, 113] width 19 height 19
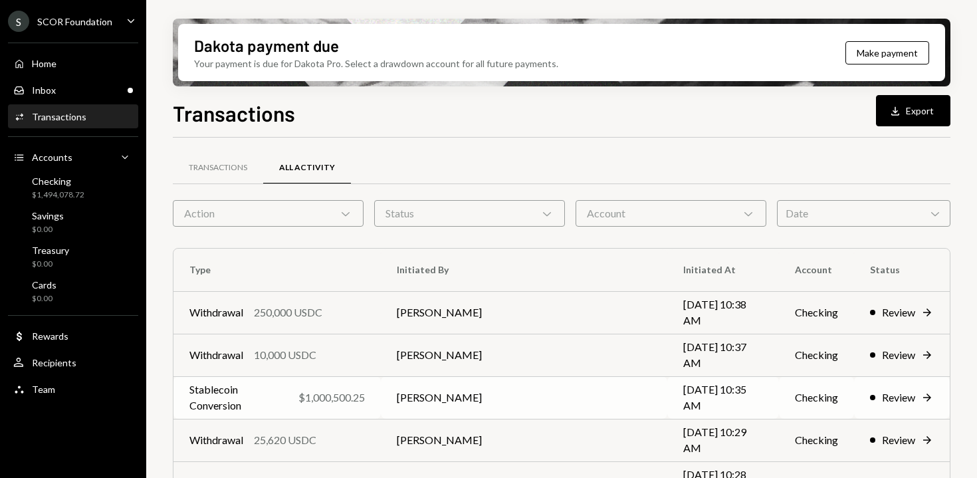
click at [547, 400] on td "[PERSON_NAME]" at bounding box center [524, 397] width 287 height 43
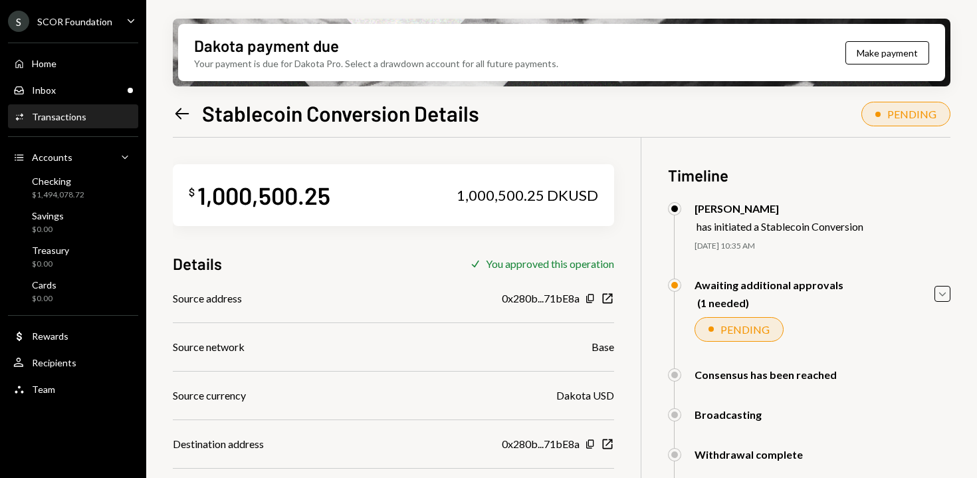
scroll to position [137, 0]
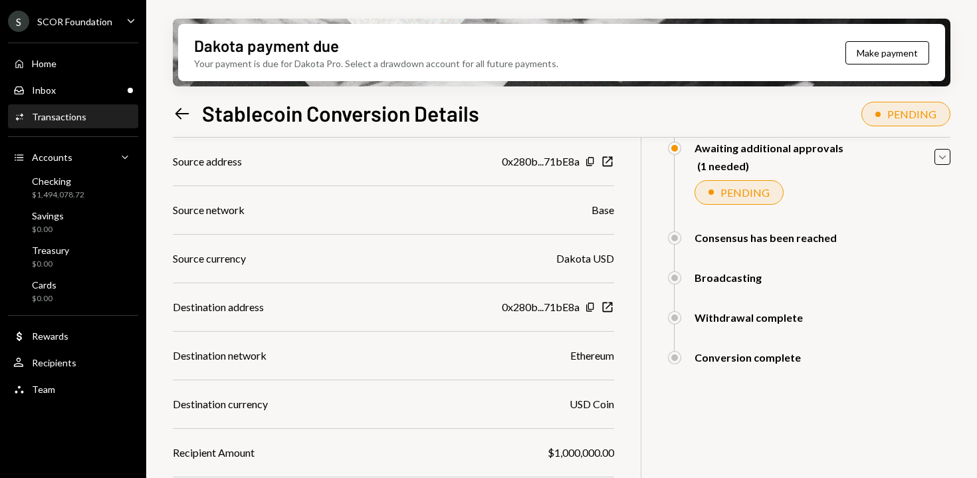
click at [172, 107] on div "Dakota payment due Your payment is due for Dakota Pro. Select a drawdown accoun…" at bounding box center [561, 239] width 831 height 478
click at [187, 114] on icon "Left Arrow" at bounding box center [182, 113] width 19 height 19
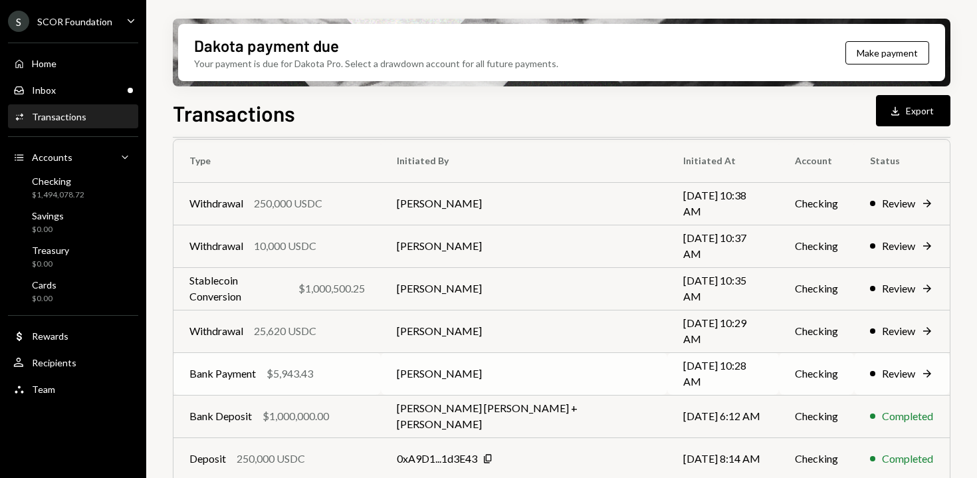
scroll to position [61, 0]
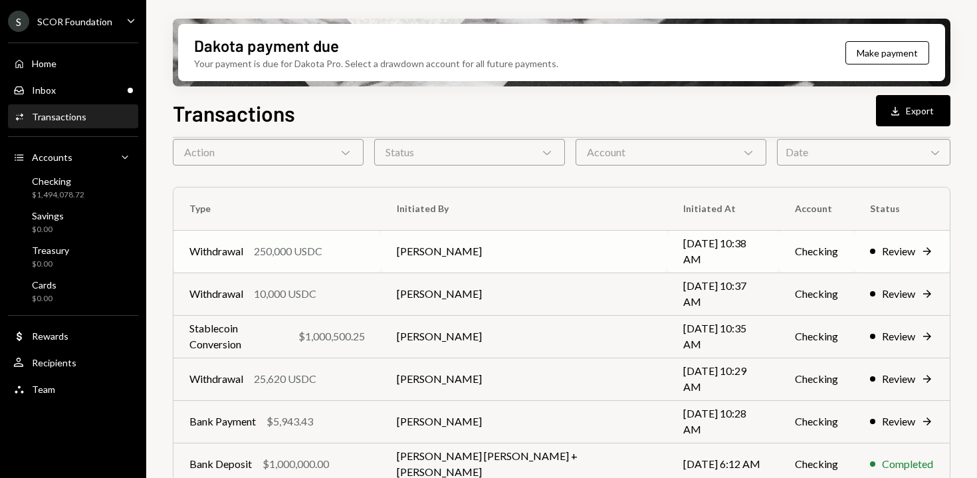
click at [495, 255] on td "[PERSON_NAME]" at bounding box center [524, 251] width 287 height 43
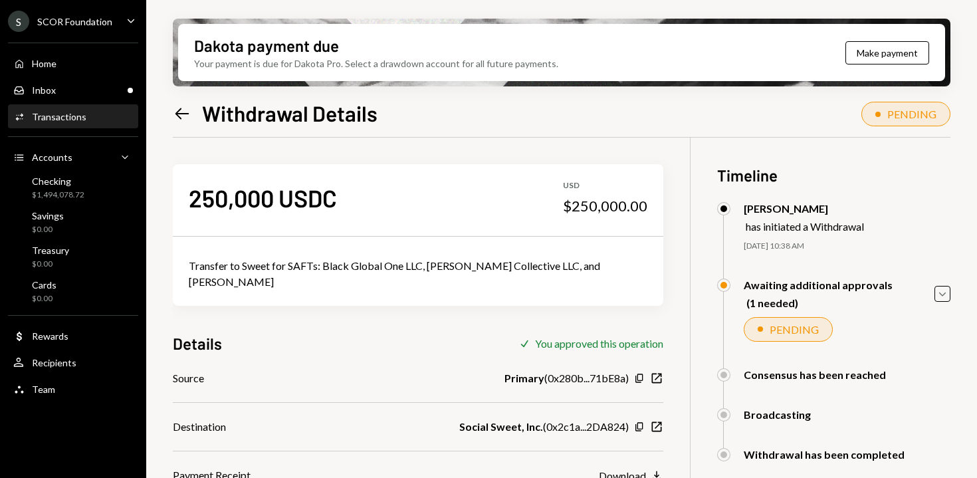
scroll to position [106, 0]
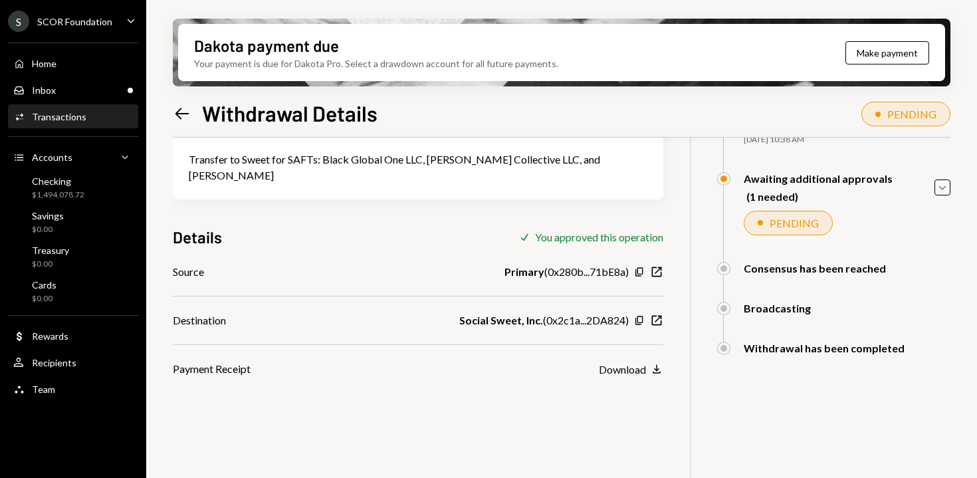
click at [191, 120] on div "Left Arrow Withdrawal Details" at bounding box center [275, 113] width 205 height 27
click at [185, 116] on icon "Left Arrow" at bounding box center [182, 113] width 19 height 19
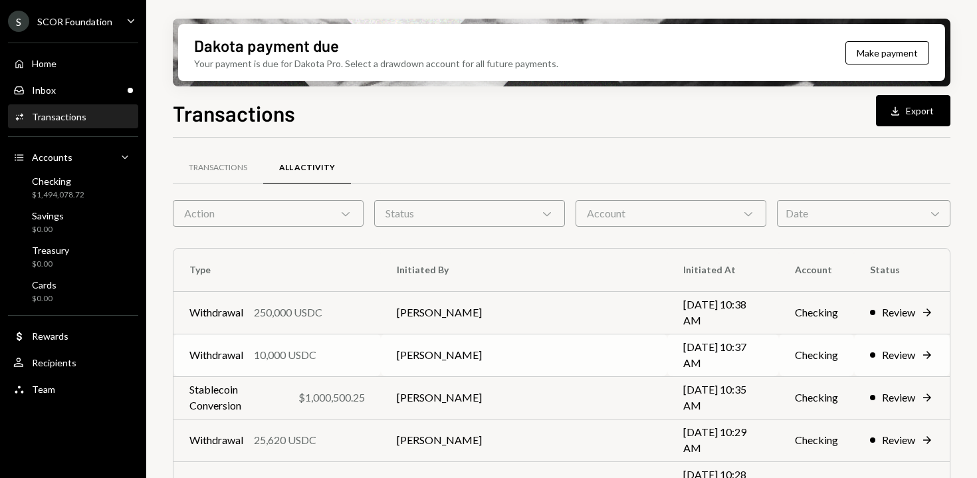
click at [433, 373] on td "[PERSON_NAME]" at bounding box center [524, 355] width 287 height 43
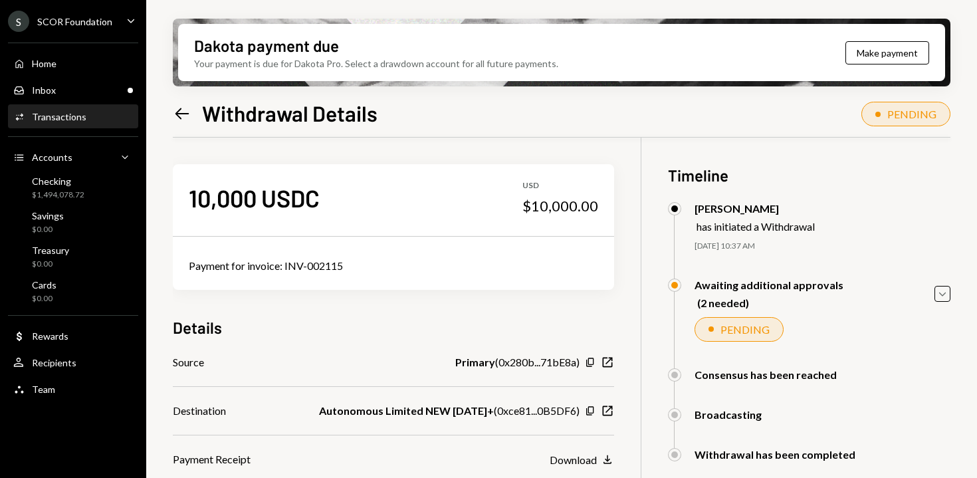
scroll to position [106, 0]
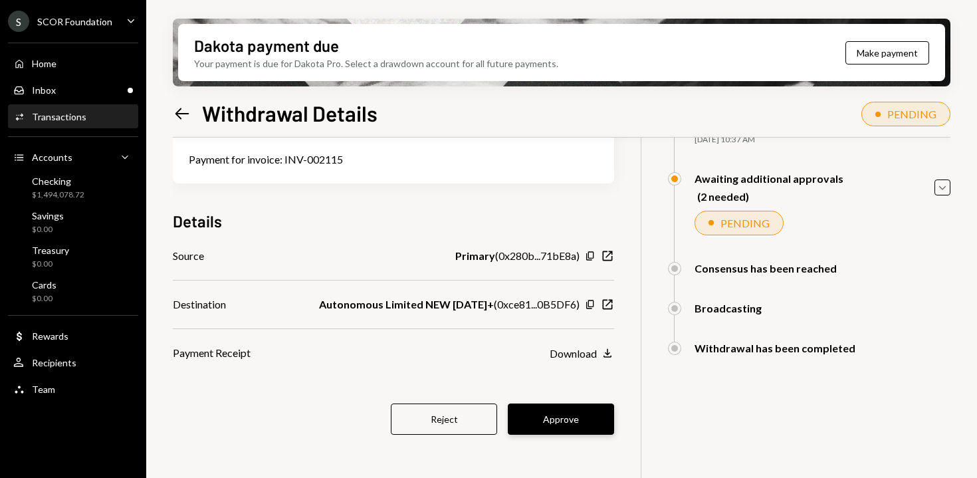
click at [588, 422] on button "Approve" at bounding box center [561, 419] width 106 height 31
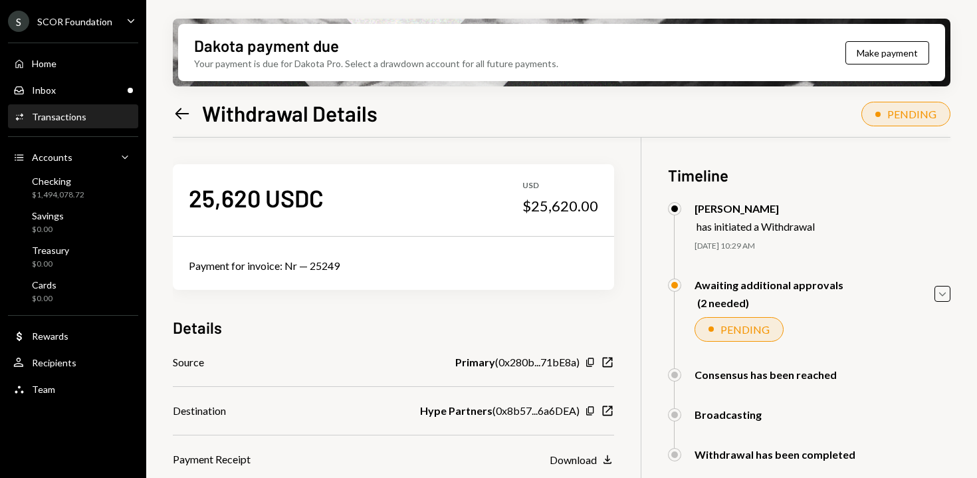
scroll to position [106, 0]
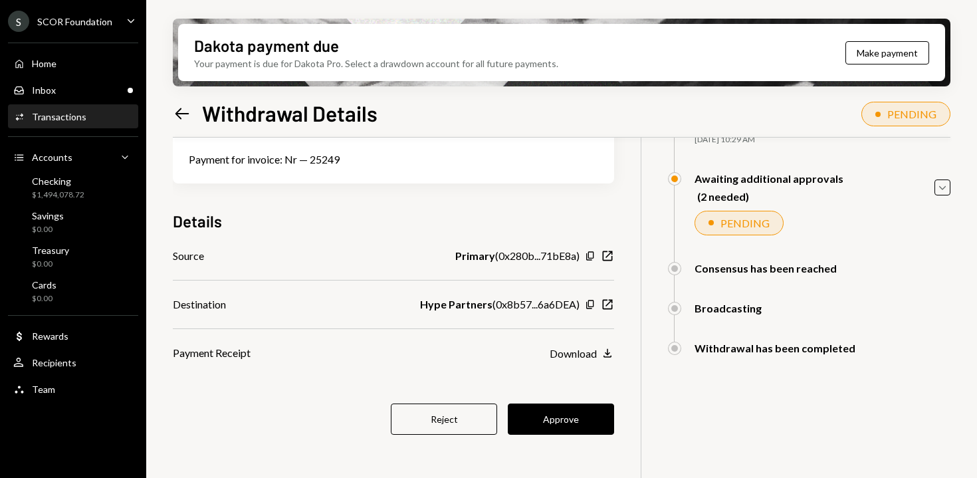
click at [591, 436] on div "25,620 USDC USD $25,620.00 Payment for invoice: Nr — 25249 Details Source Prima…" at bounding box center [393, 254] width 441 height 446
click at [579, 426] on button "Approve" at bounding box center [561, 419] width 106 height 31
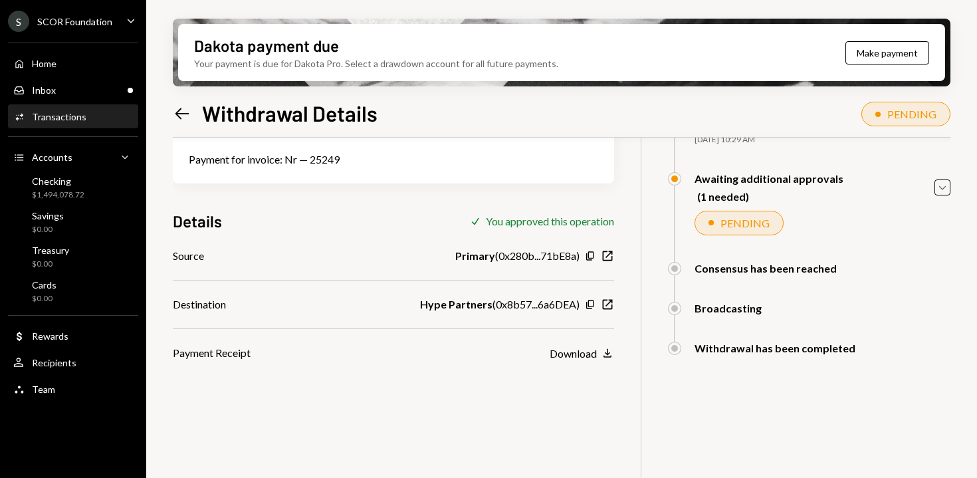
click at [157, 114] on div "Dakota payment due Your payment is due for Dakota Pro. Select a drawdown accoun…" at bounding box center [561, 239] width 831 height 478
click at [174, 114] on icon "Left Arrow" at bounding box center [182, 113] width 19 height 19
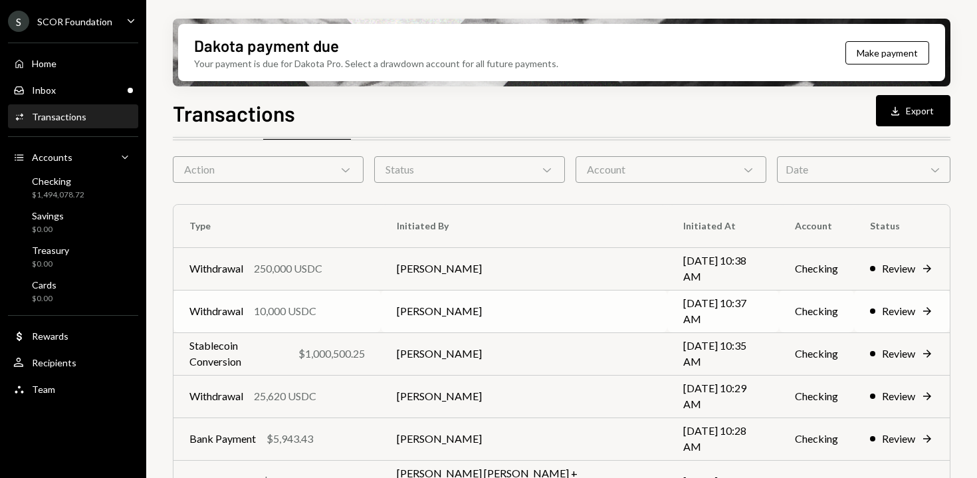
scroll to position [32, 0]
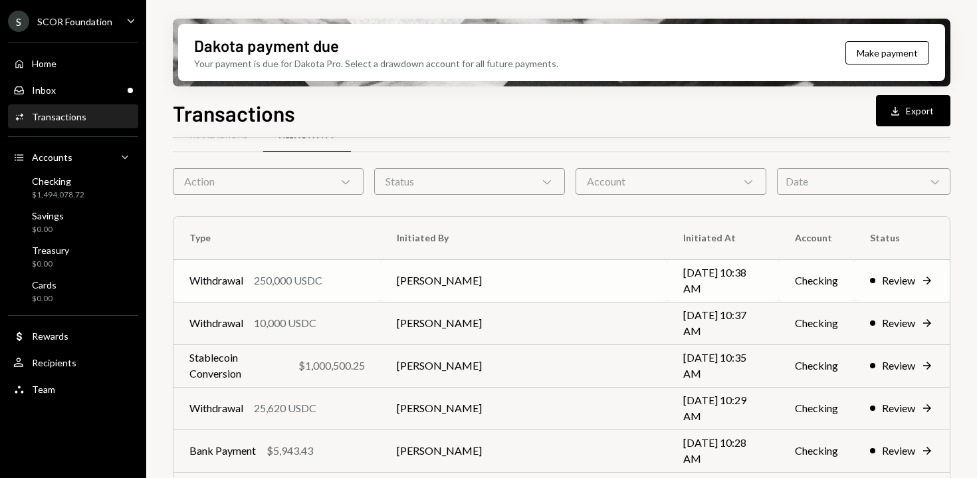
click at [394, 291] on td "[PERSON_NAME]" at bounding box center [524, 280] width 287 height 43
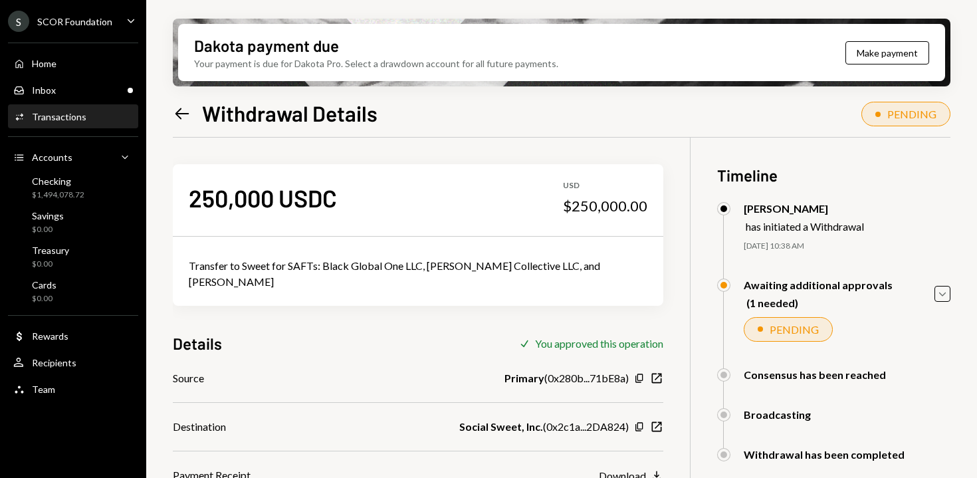
click at [179, 100] on div "Left Arrow Withdrawal Details" at bounding box center [275, 113] width 205 height 27
click at [187, 125] on div "Left Arrow Withdrawal Details" at bounding box center [275, 113] width 205 height 27
click at [179, 116] on icon at bounding box center [183, 113] width 14 height 11
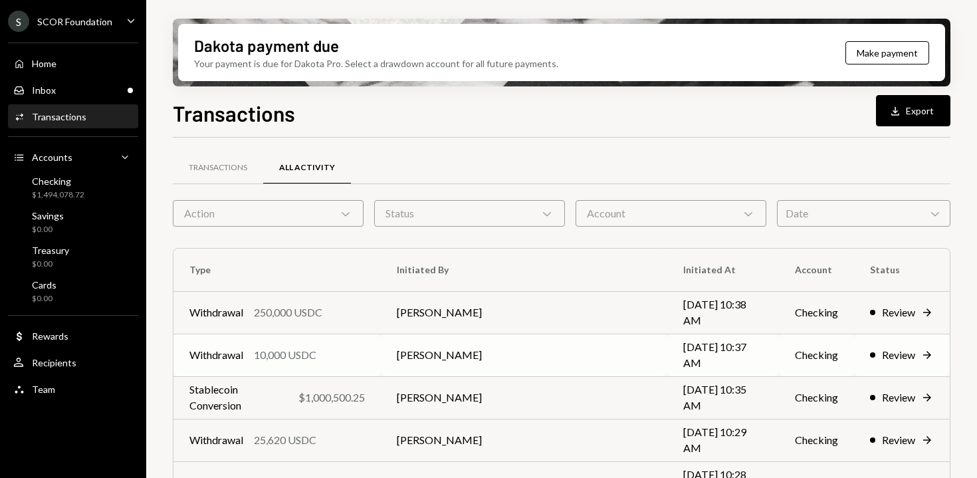
click at [408, 360] on td "[PERSON_NAME]" at bounding box center [524, 355] width 287 height 43
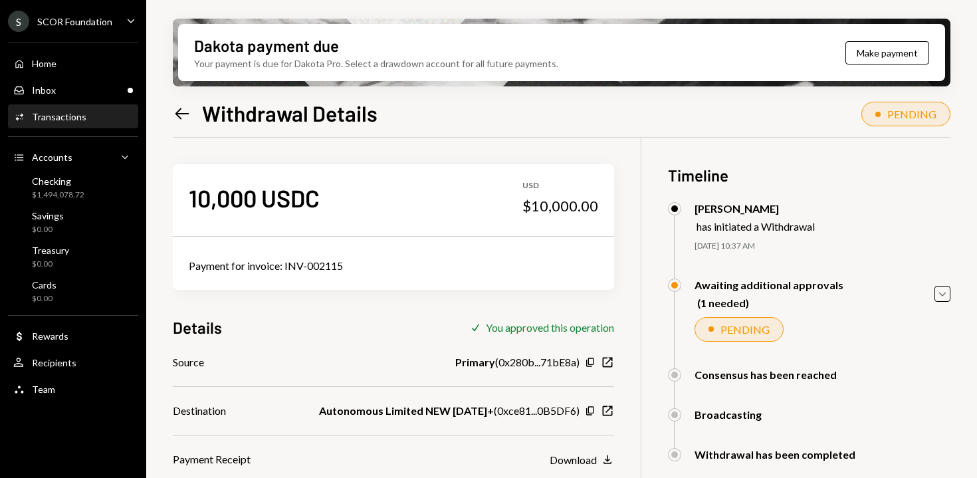
click at [178, 113] on icon at bounding box center [183, 113] width 14 height 11
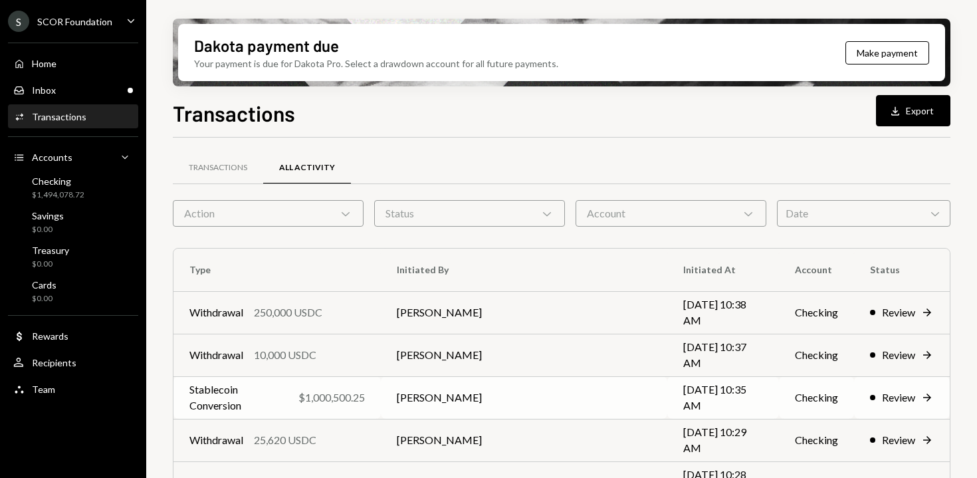
click at [365, 394] on div "Stablecoin Conversion $1,000,500.25" at bounding box center [277, 398] width 176 height 32
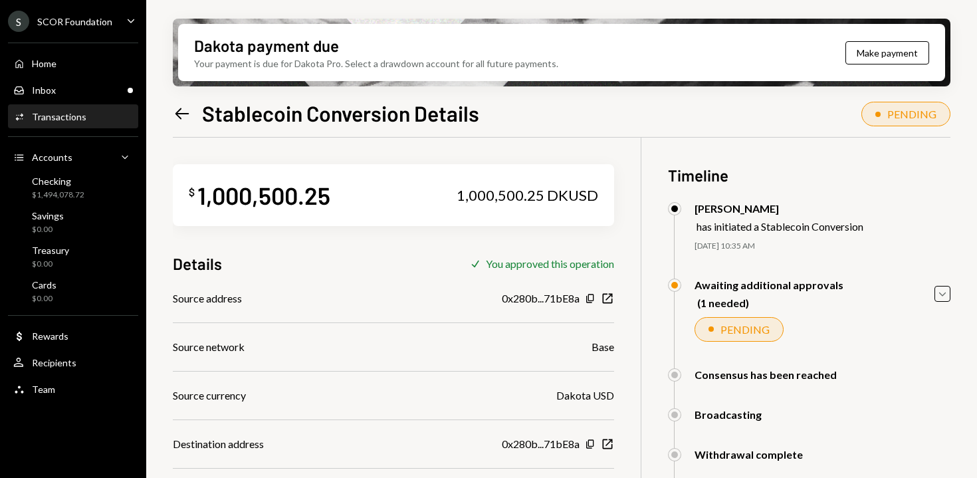
scroll to position [137, 0]
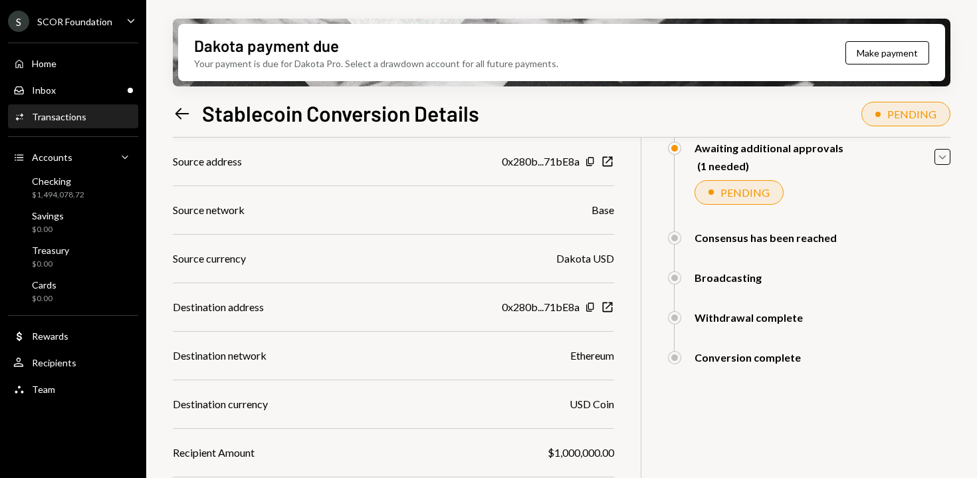
click at [186, 112] on icon "Left Arrow" at bounding box center [182, 113] width 19 height 19
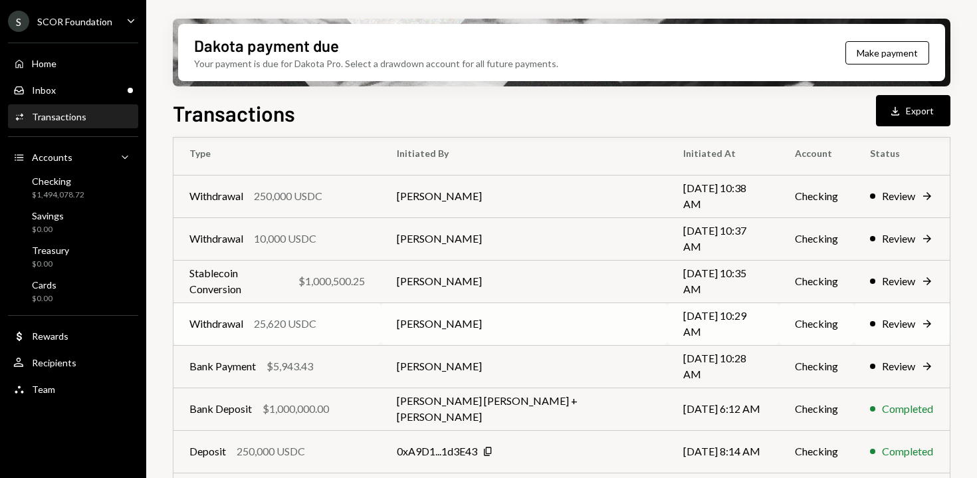
scroll to position [203, 0]
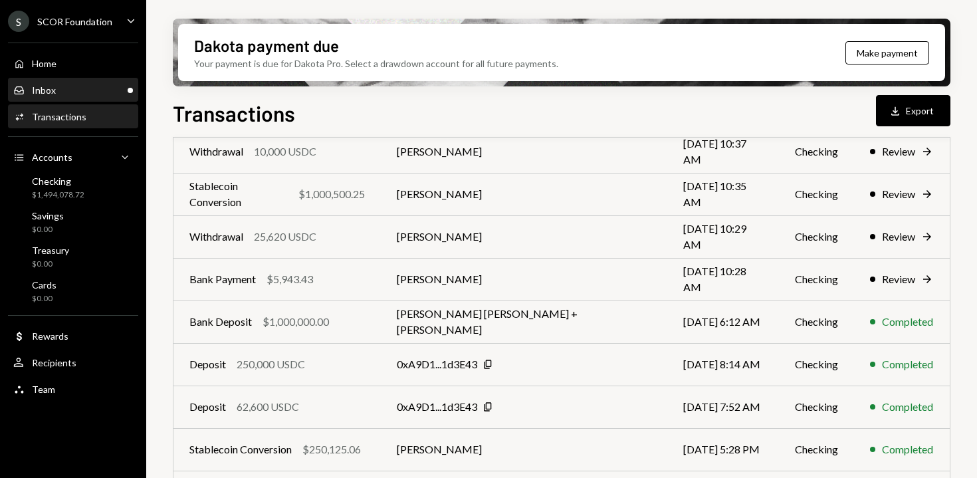
click at [99, 90] on div "Inbox Inbox" at bounding box center [73, 90] width 120 height 12
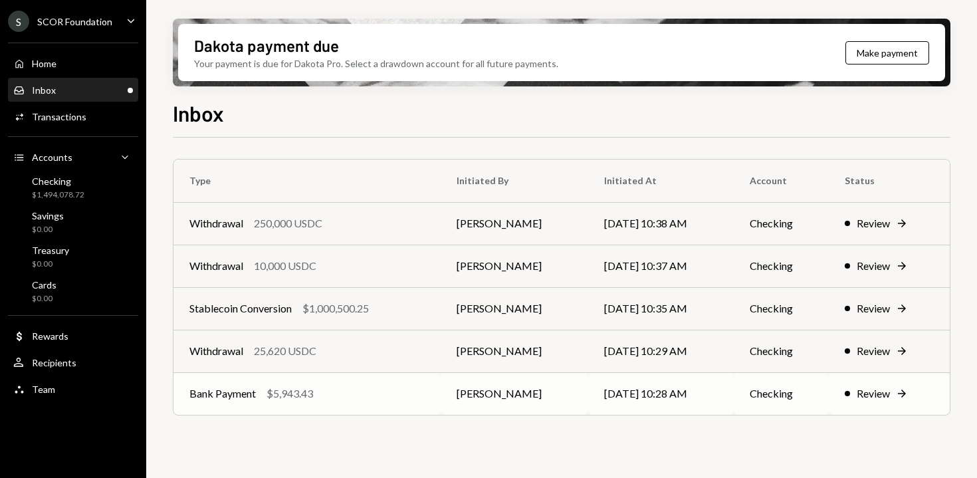
click at [268, 399] on div "$5,943.43" at bounding box center [290, 394] width 47 height 16
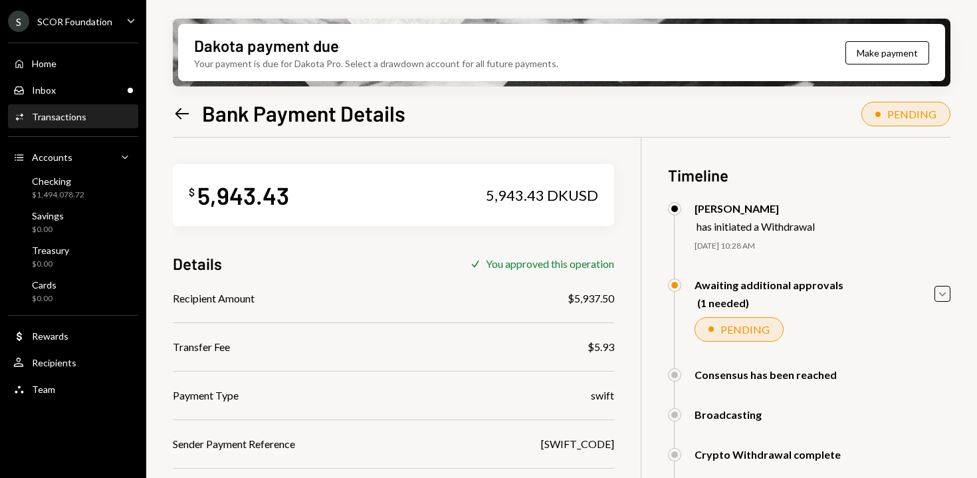
click at [185, 104] on icon "Left Arrow" at bounding box center [182, 113] width 19 height 19
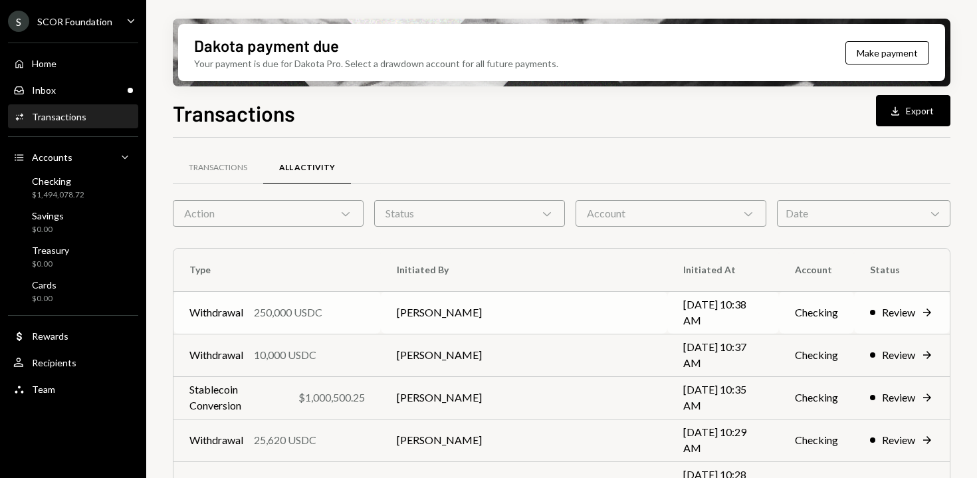
click at [426, 307] on td "[PERSON_NAME]" at bounding box center [524, 312] width 287 height 43
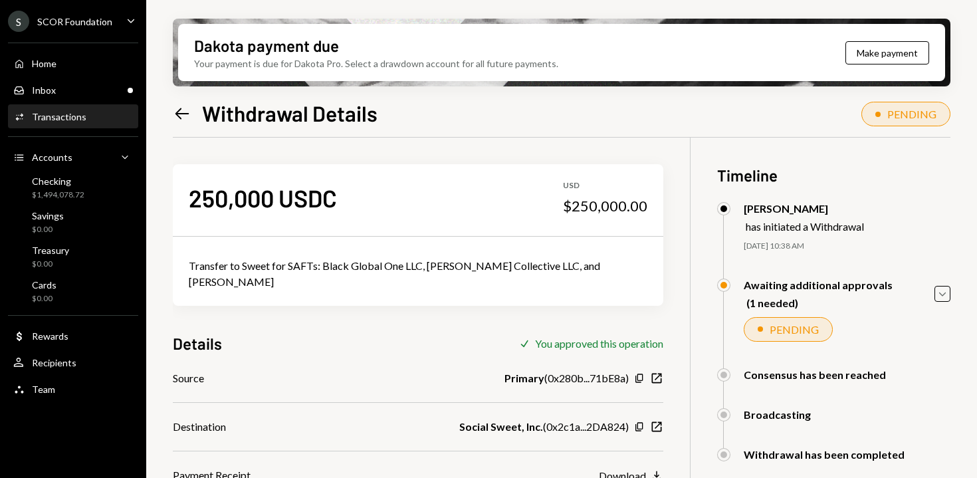
scroll to position [106, 0]
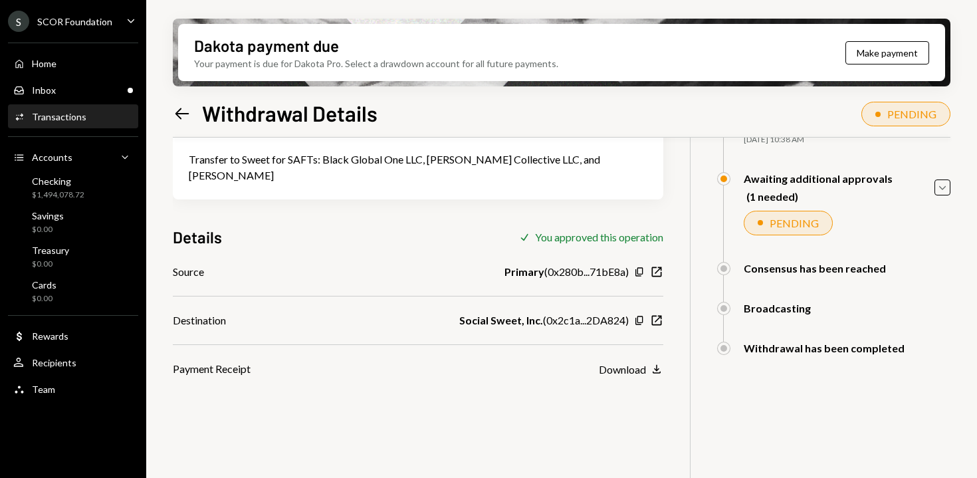
click at [178, 100] on div "Left Arrow Withdrawal Details" at bounding box center [275, 113] width 205 height 27
click at [178, 108] on icon "Left Arrow" at bounding box center [182, 113] width 19 height 19
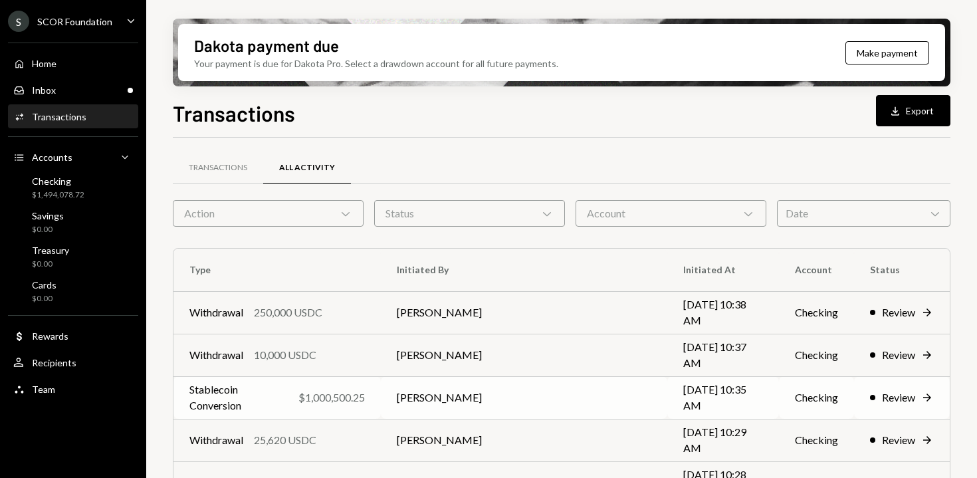
click at [377, 387] on td "Stablecoin Conversion $1,000,500.25" at bounding box center [277, 397] width 207 height 43
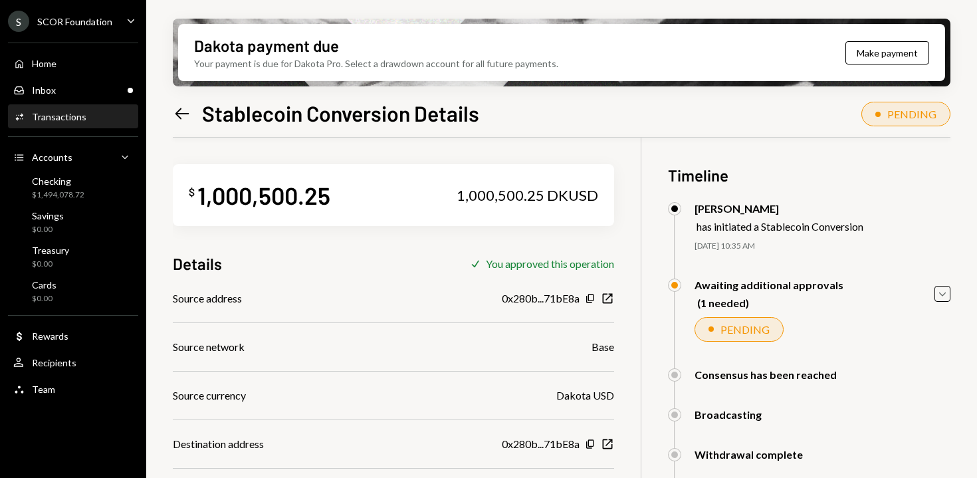
scroll to position [137, 0]
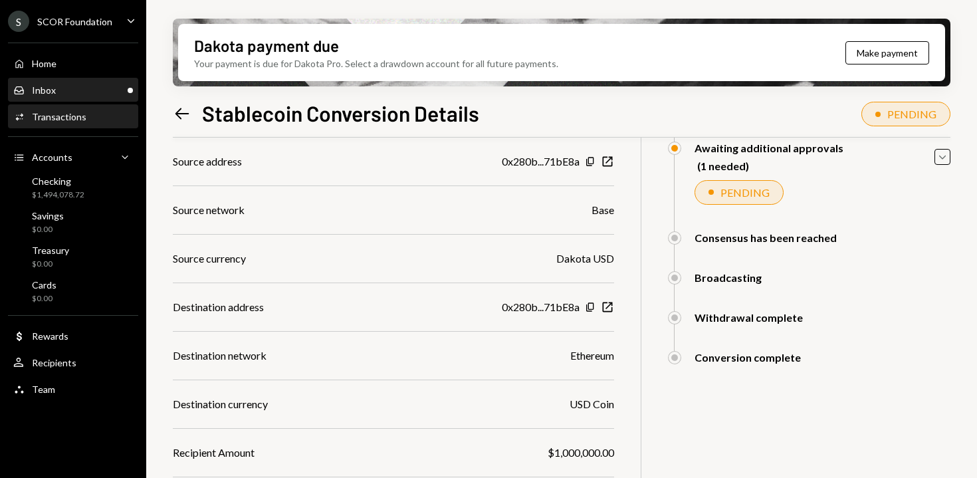
click at [104, 91] on div "Inbox Inbox" at bounding box center [73, 90] width 120 height 12
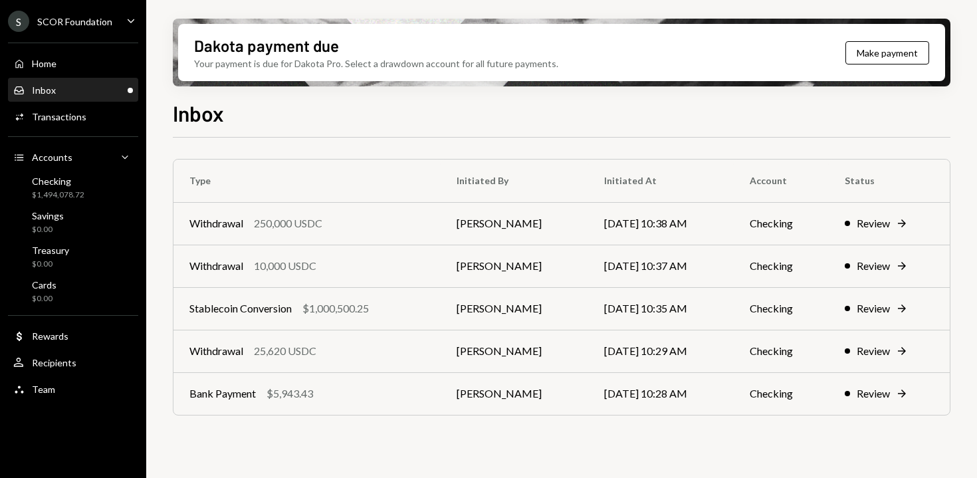
click at [376, 109] on div "Inbox" at bounding box center [562, 111] width 778 height 29
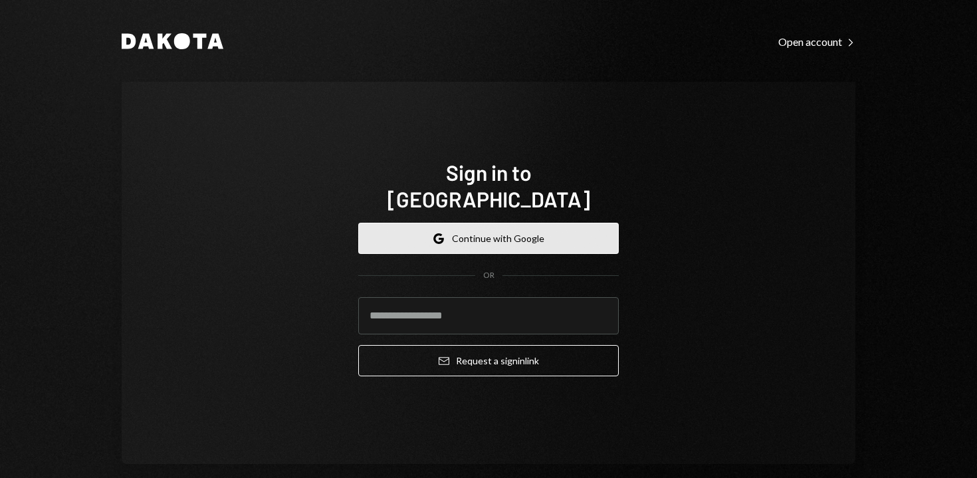
click at [463, 223] on button "Google Continue with Google" at bounding box center [488, 238] width 261 height 31
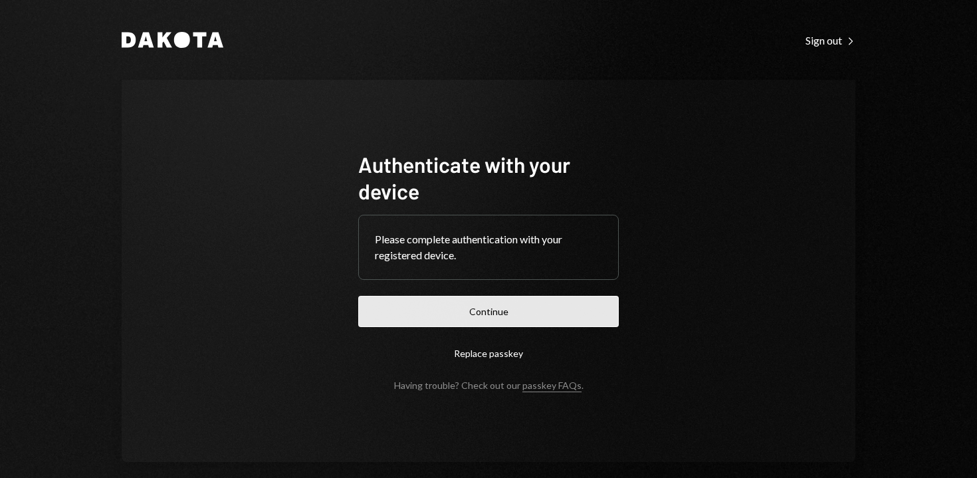
click at [509, 316] on button "Continue" at bounding box center [488, 311] width 261 height 31
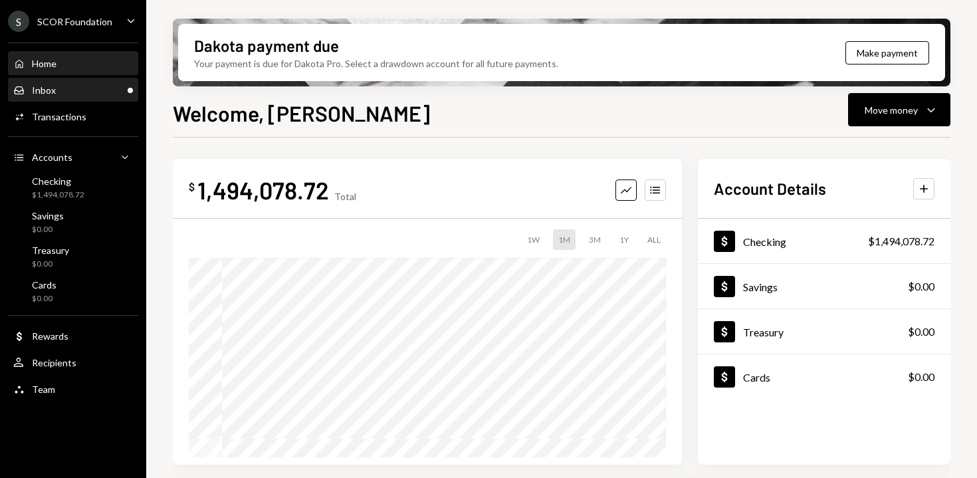
click at [66, 79] on div "Inbox Inbox" at bounding box center [73, 90] width 120 height 23
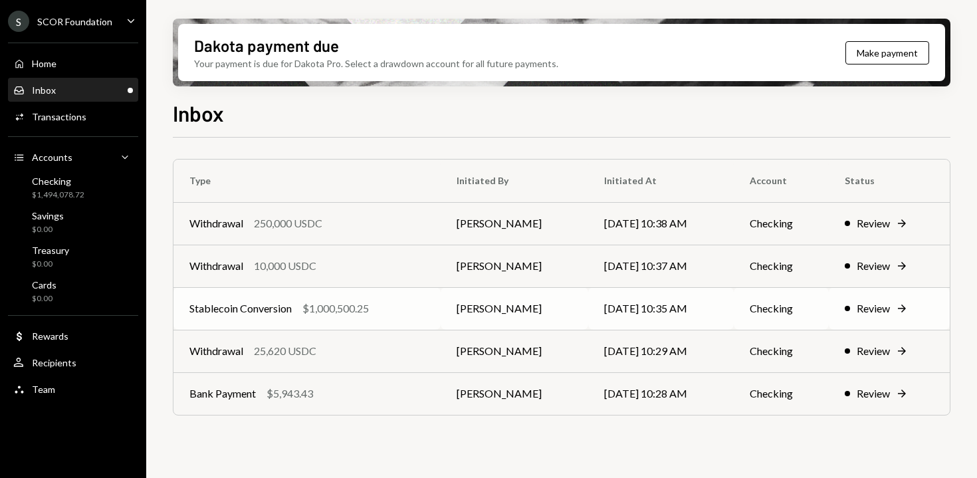
click at [377, 310] on div "Stablecoin Conversion $1,000,500.25" at bounding box center [306, 309] width 235 height 16
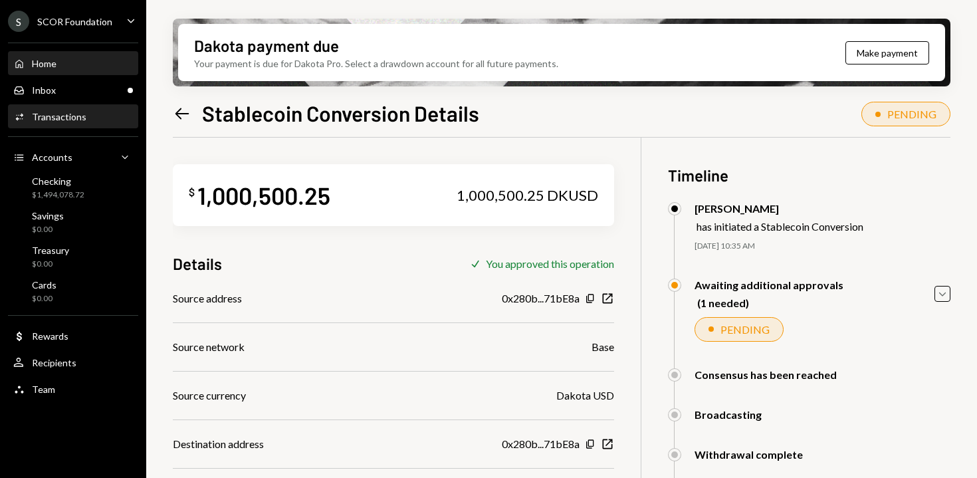
click at [58, 58] on div "Home Home" at bounding box center [73, 64] width 120 height 12
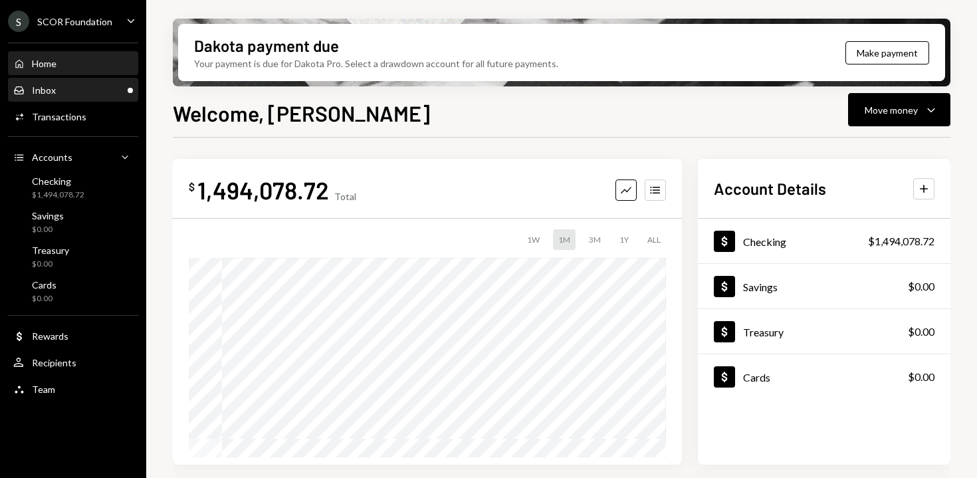
click at [100, 93] on div "Inbox Inbox" at bounding box center [73, 90] width 120 height 12
